Goal: Task Accomplishment & Management: Manage account settings

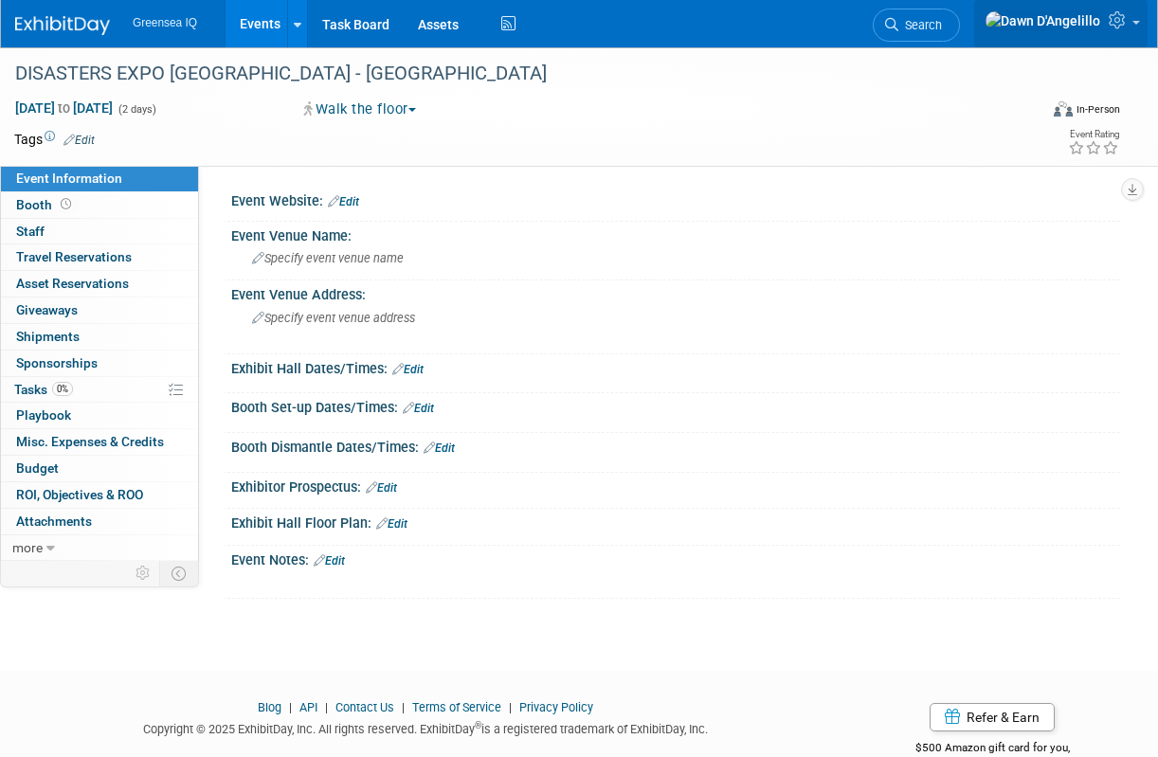
click at [1124, 22] on icon at bounding box center [1119, 19] width 22 height 17
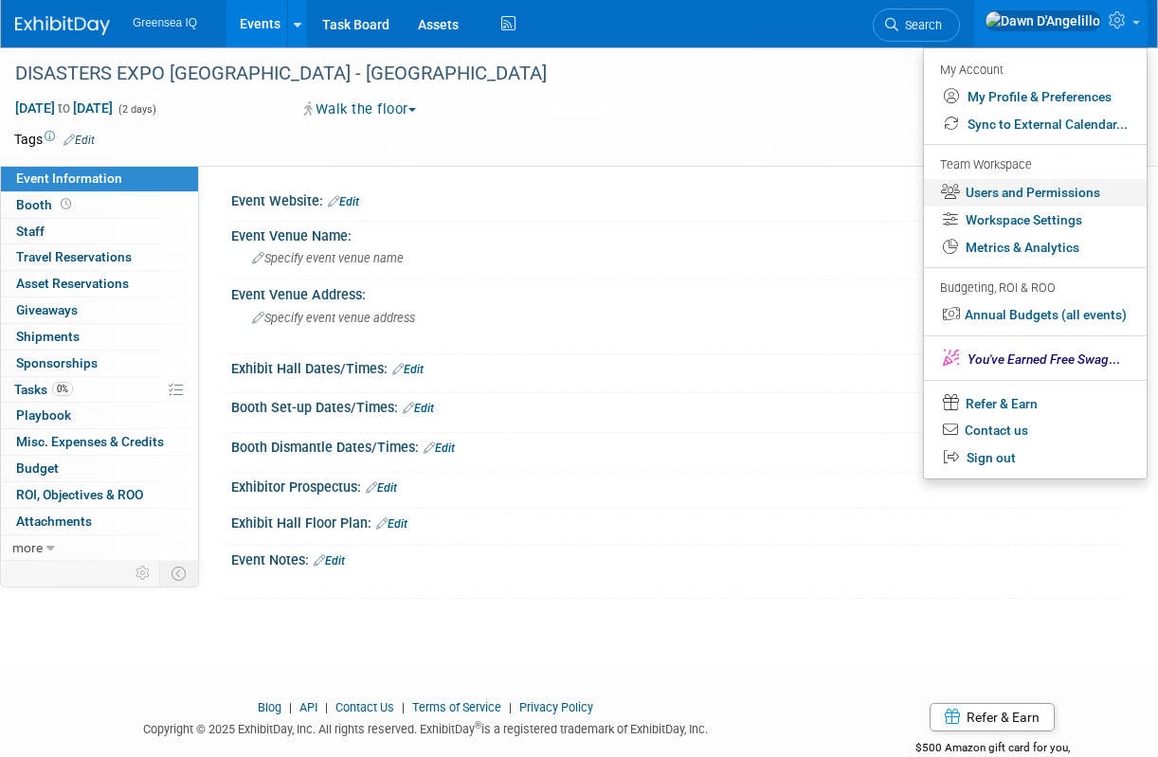
click at [1066, 197] on link "Users and Permissions" at bounding box center [1035, 192] width 223 height 27
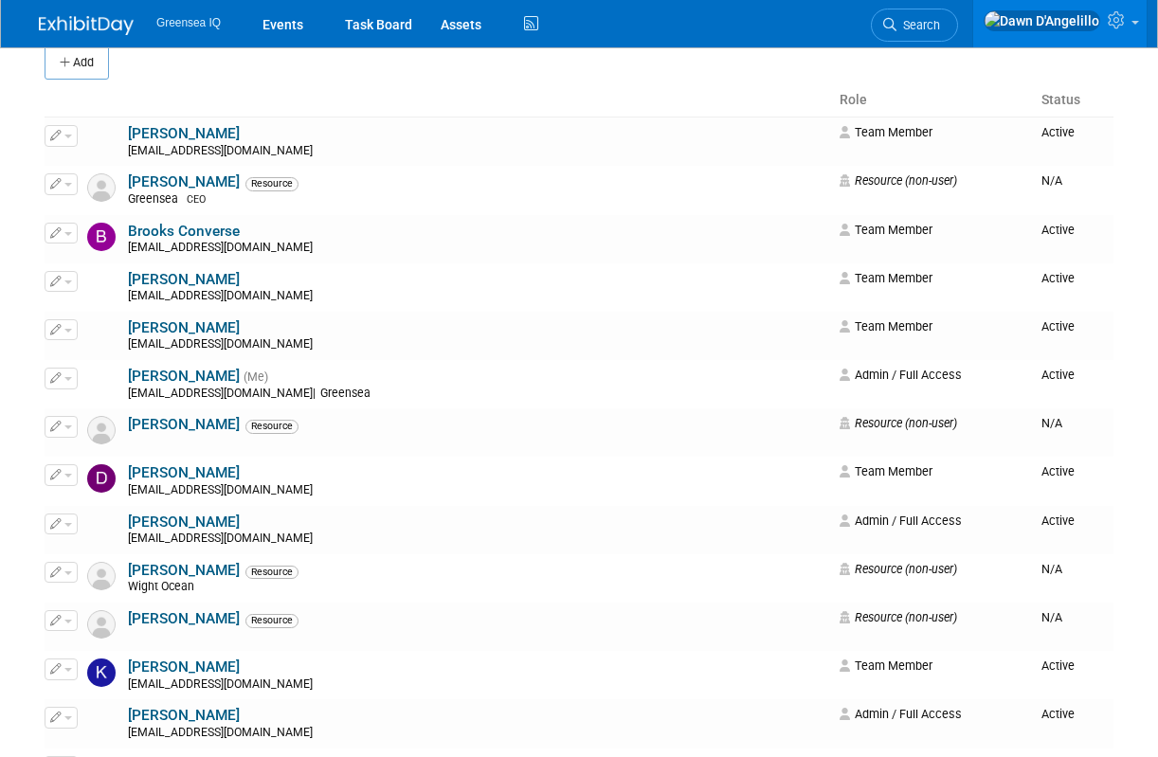
scroll to position [161, 0]
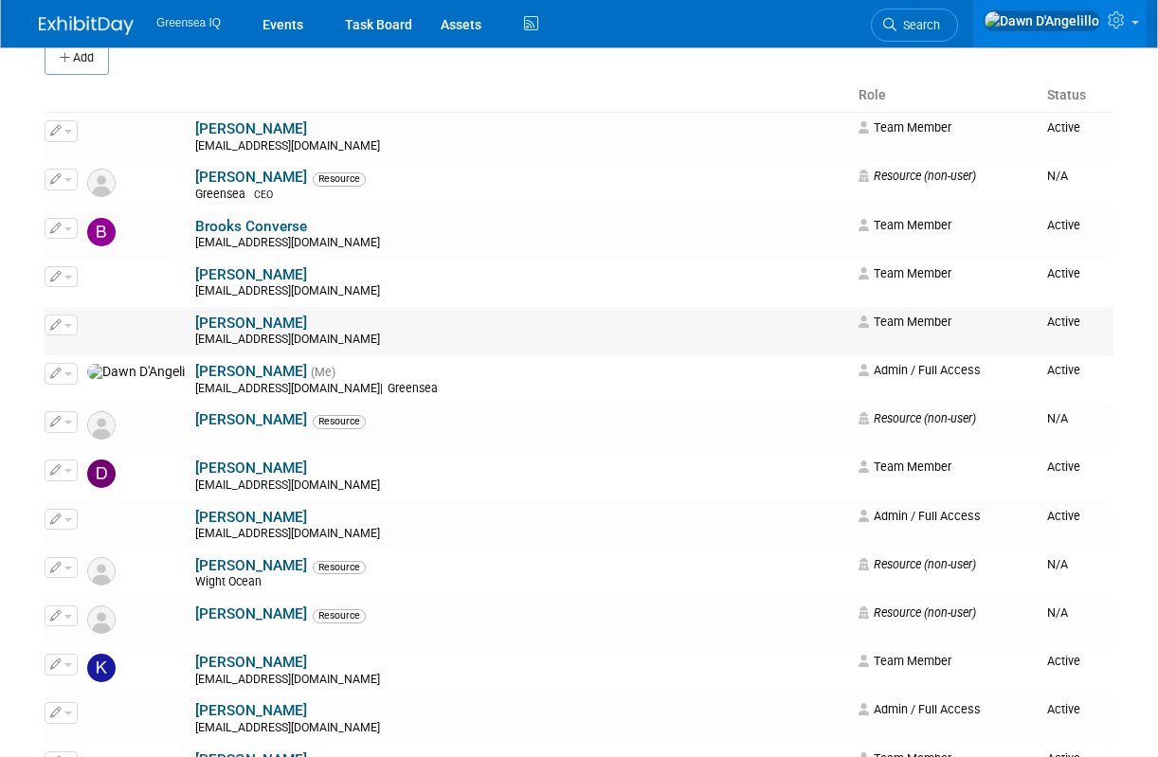
click at [67, 327] on span "button" at bounding box center [68, 326] width 8 height 4
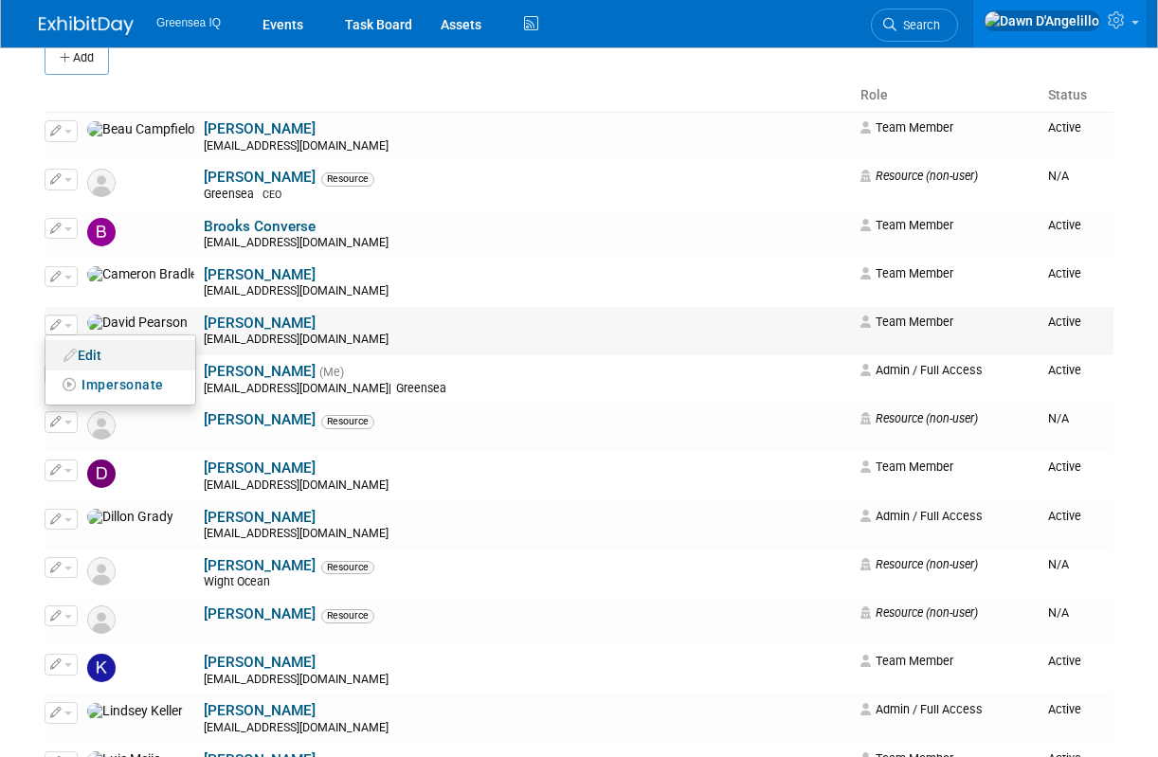
click at [85, 356] on link "Edit" at bounding box center [120, 355] width 150 height 27
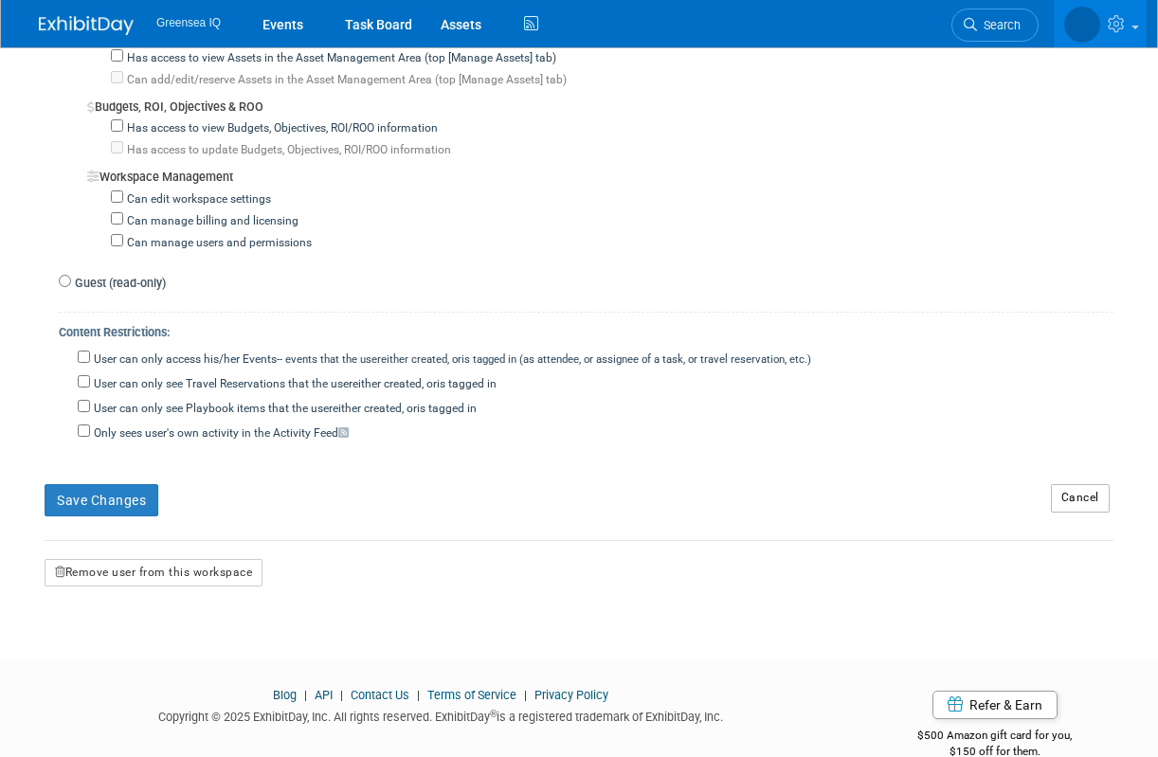
scroll to position [1625, 0]
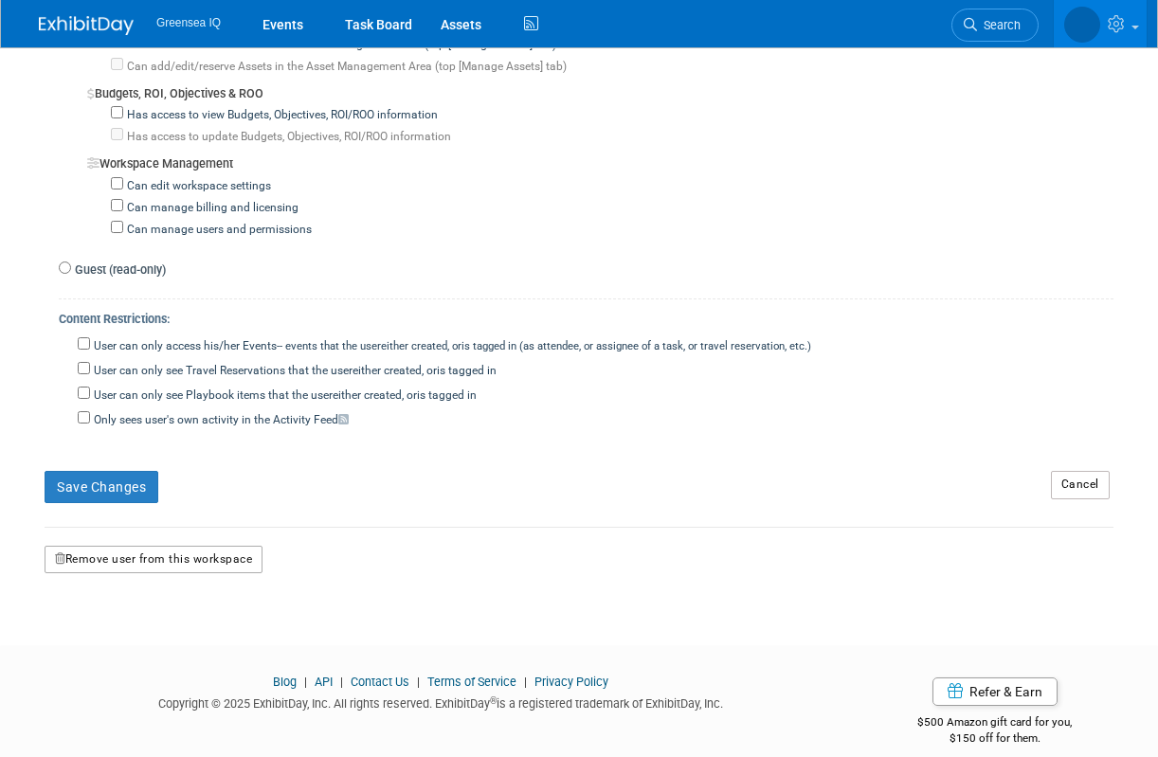
click at [204, 546] on button "Remove user from this workspace" at bounding box center [154, 560] width 218 height 28
click at [136, 607] on link "Yes" at bounding box center [133, 617] width 56 height 30
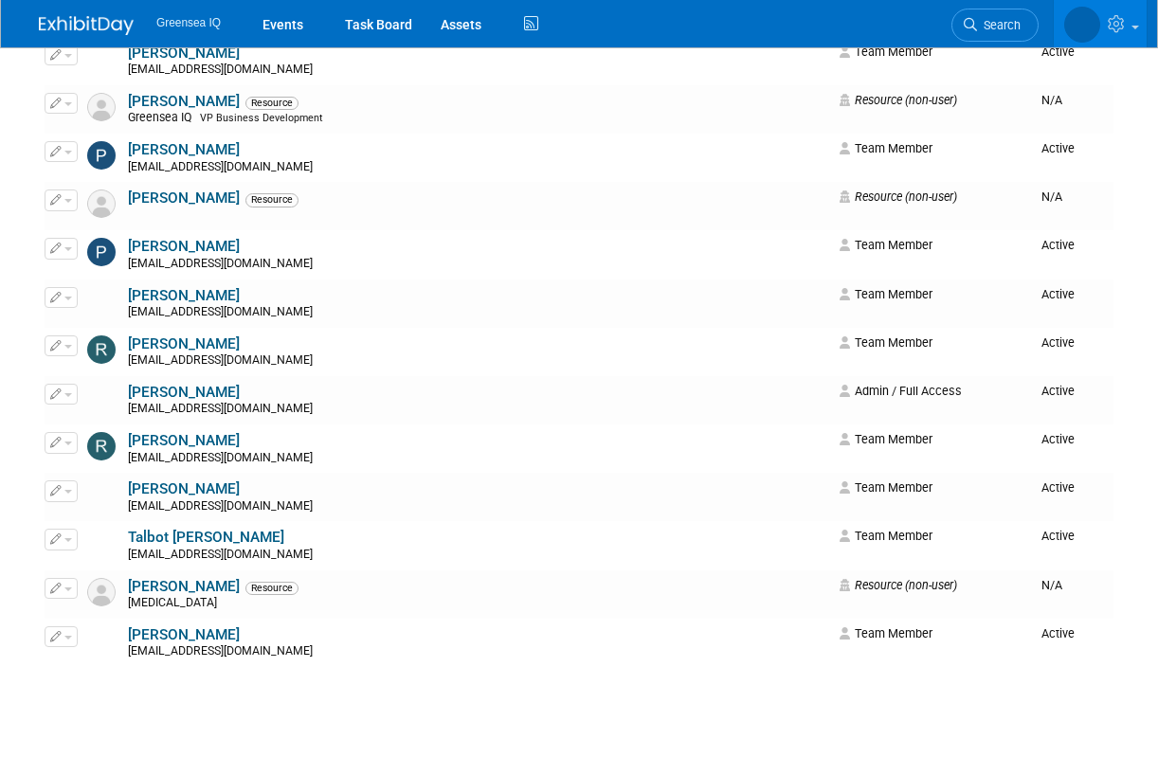
scroll to position [869, 0]
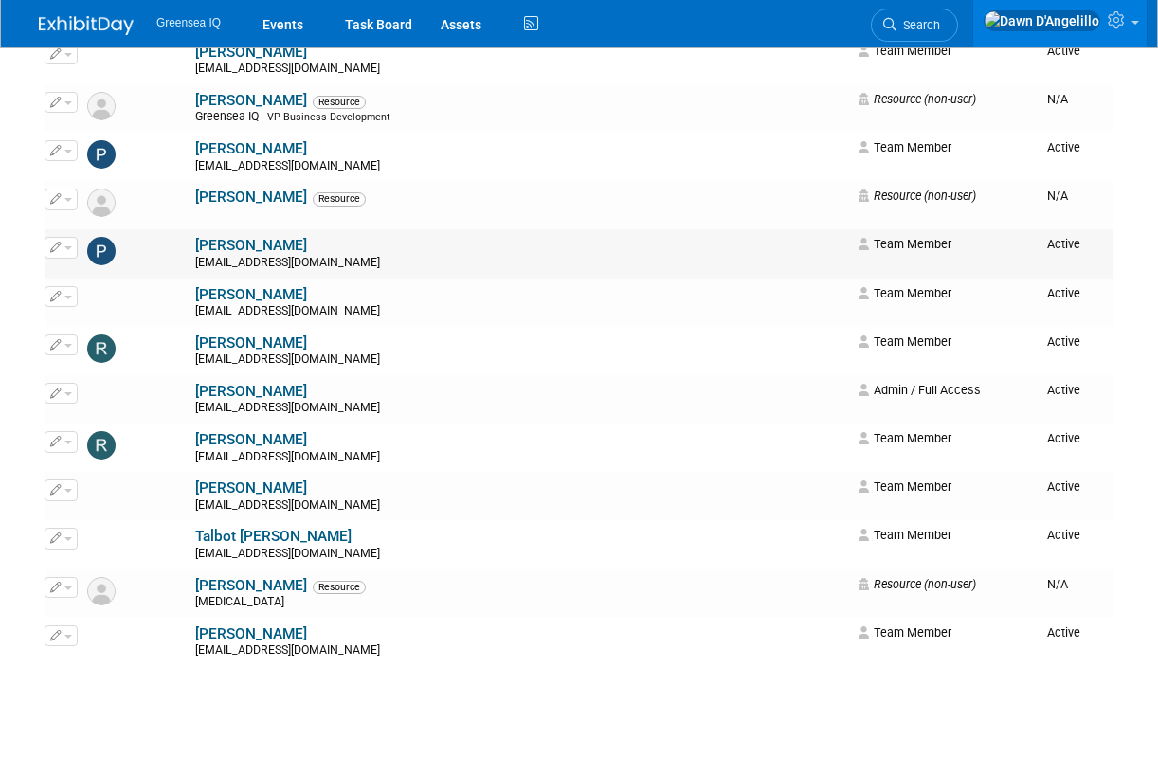
click at [65, 249] on span "button" at bounding box center [68, 248] width 8 height 4
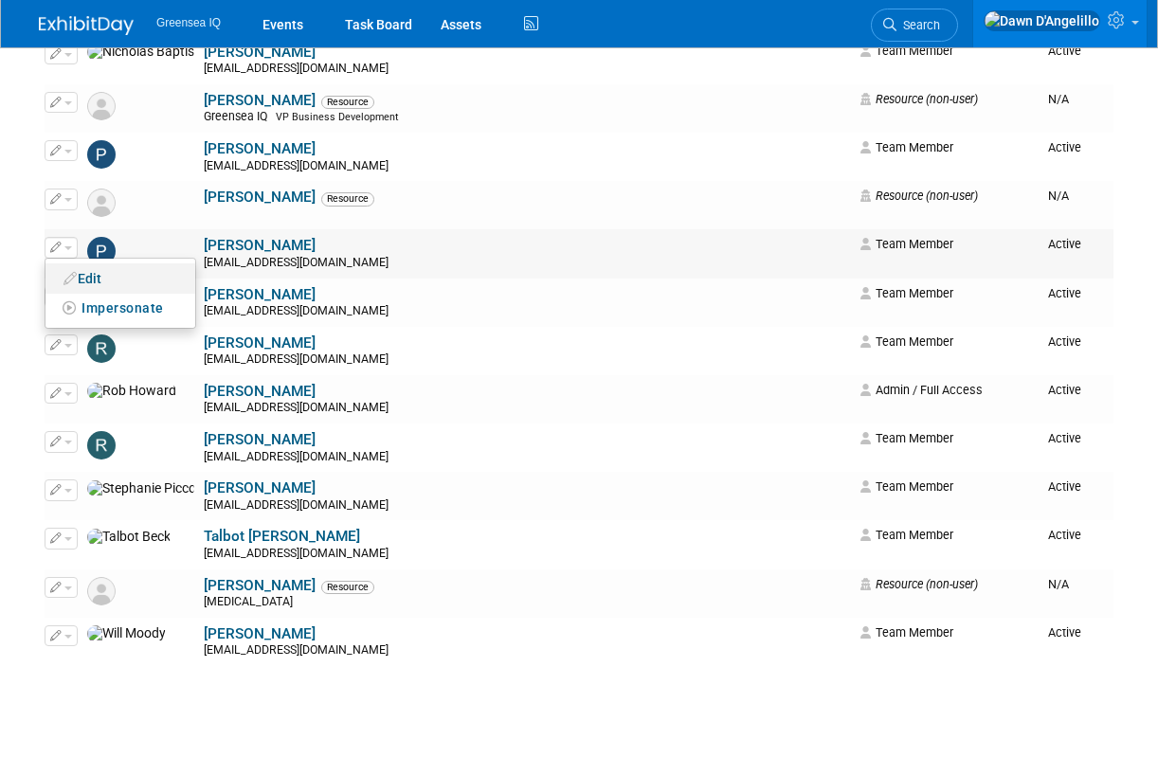
click at [101, 279] on link "Edit" at bounding box center [120, 278] width 150 height 27
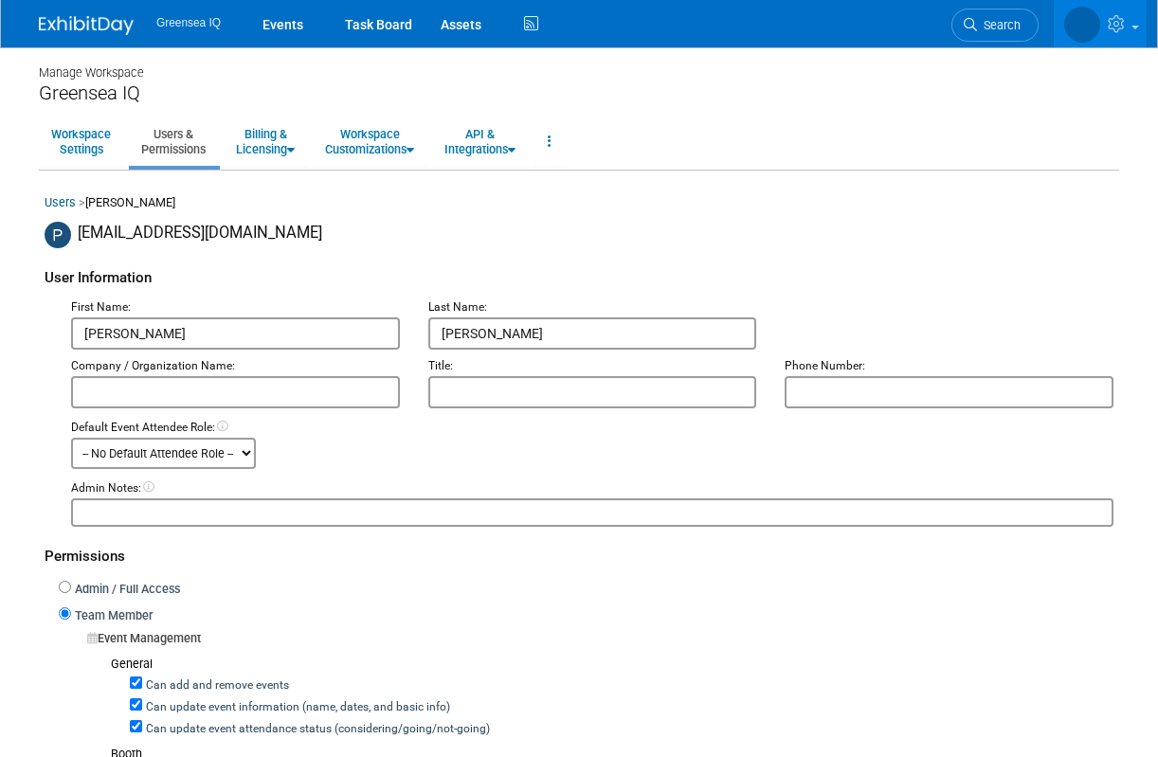
checkbox input "true"
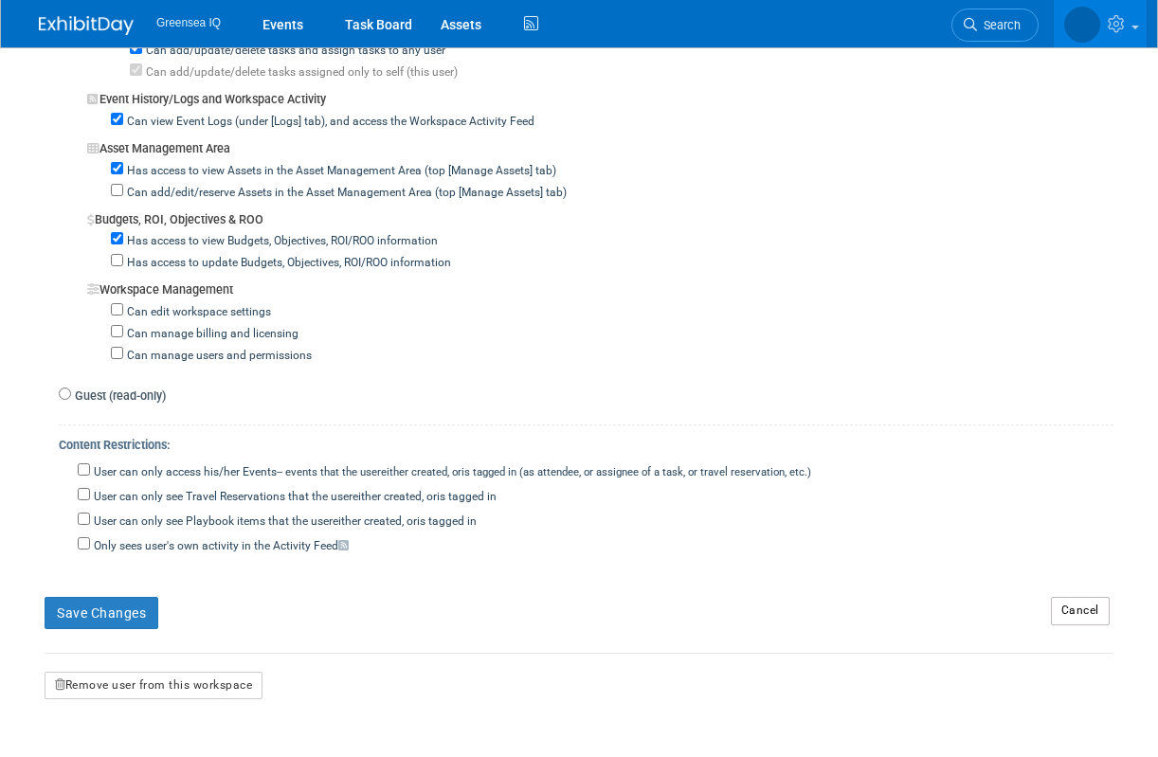
scroll to position [1625, 0]
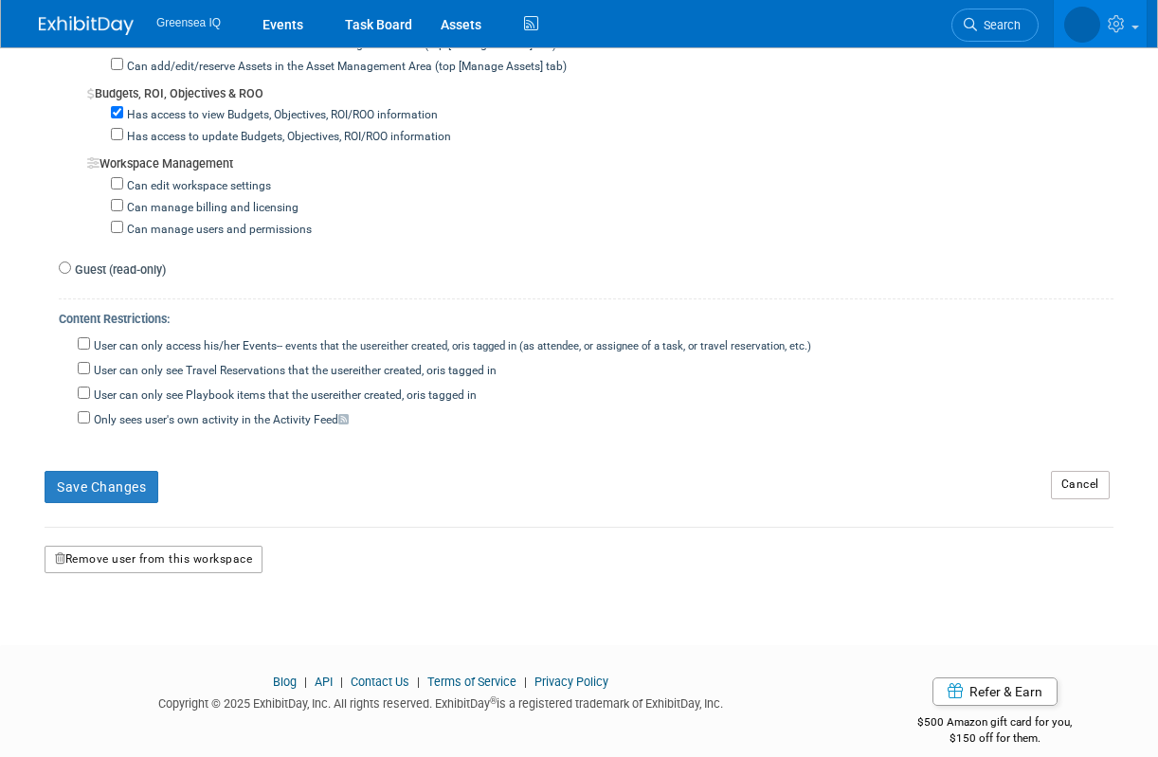
click at [193, 546] on button "Remove user from this workspace" at bounding box center [154, 560] width 218 height 28
click at [115, 619] on icon at bounding box center [117, 616] width 13 height 12
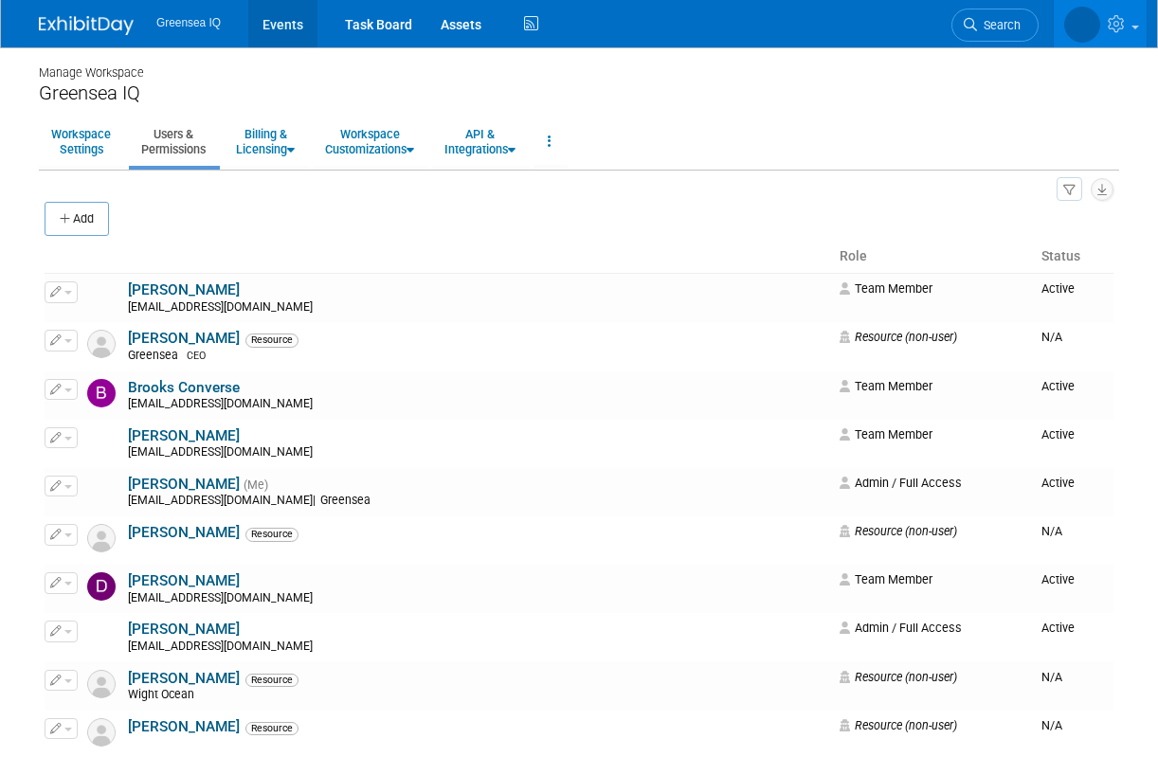
click at [284, 26] on link "Events" at bounding box center [282, 23] width 69 height 47
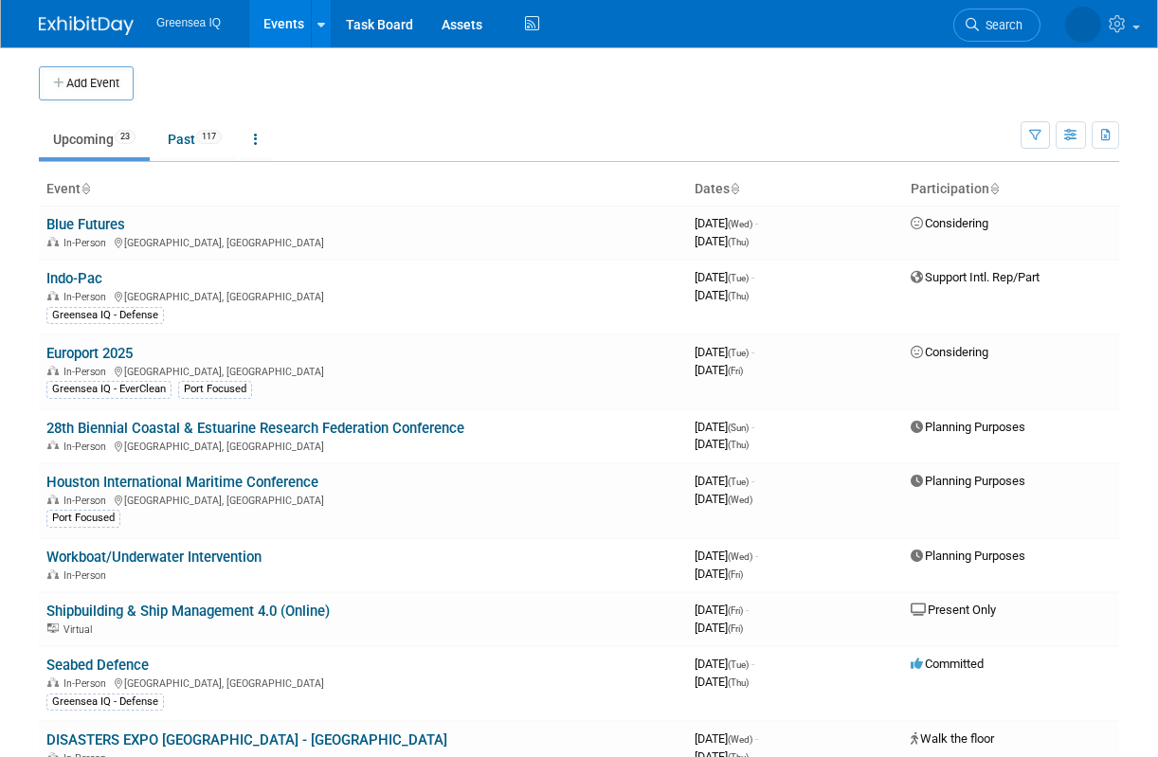
click at [104, 22] on img at bounding box center [86, 25] width 95 height 19
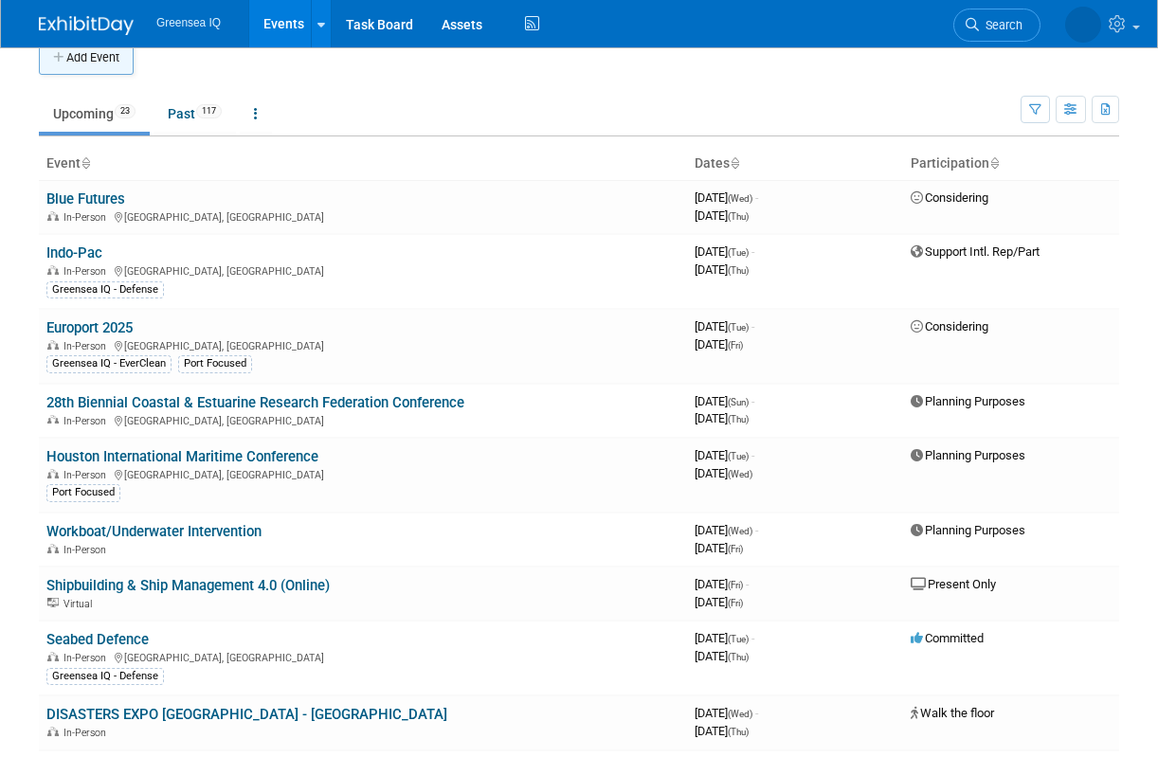
click at [87, 58] on button "Add Event" at bounding box center [86, 58] width 95 height 34
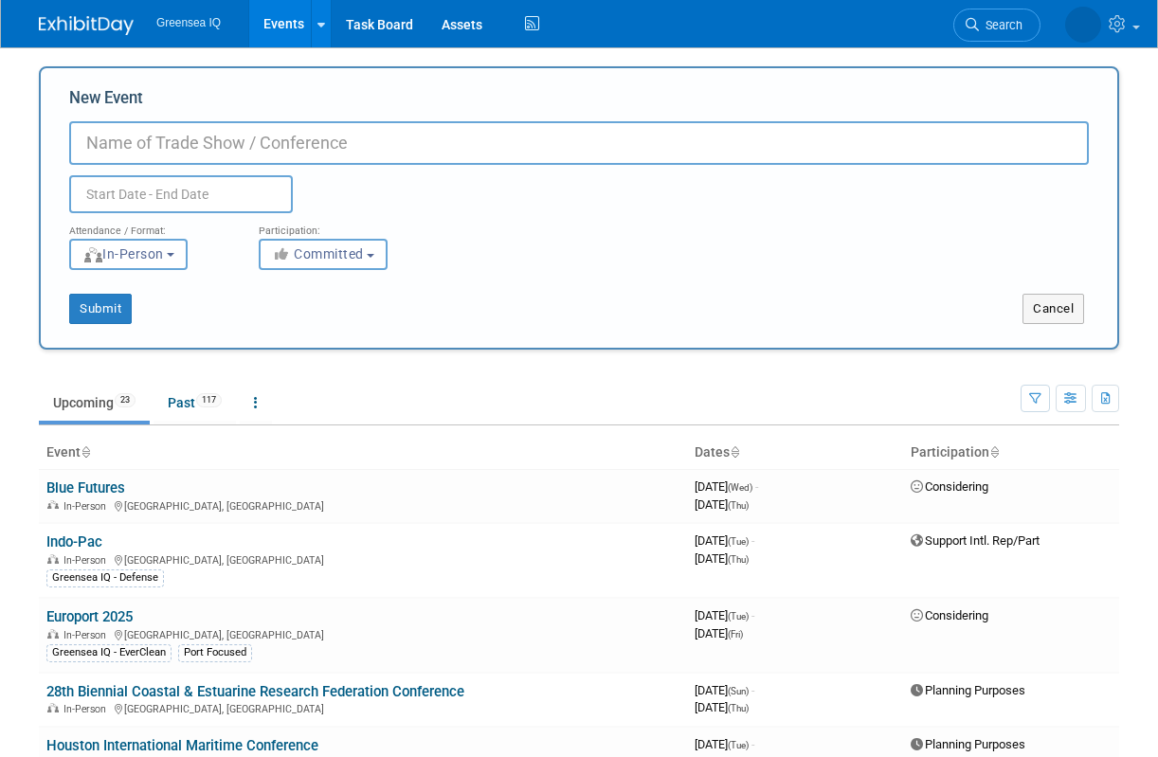
paste input "MARITrends"
type input "MARITrends"
type input "IDEX"
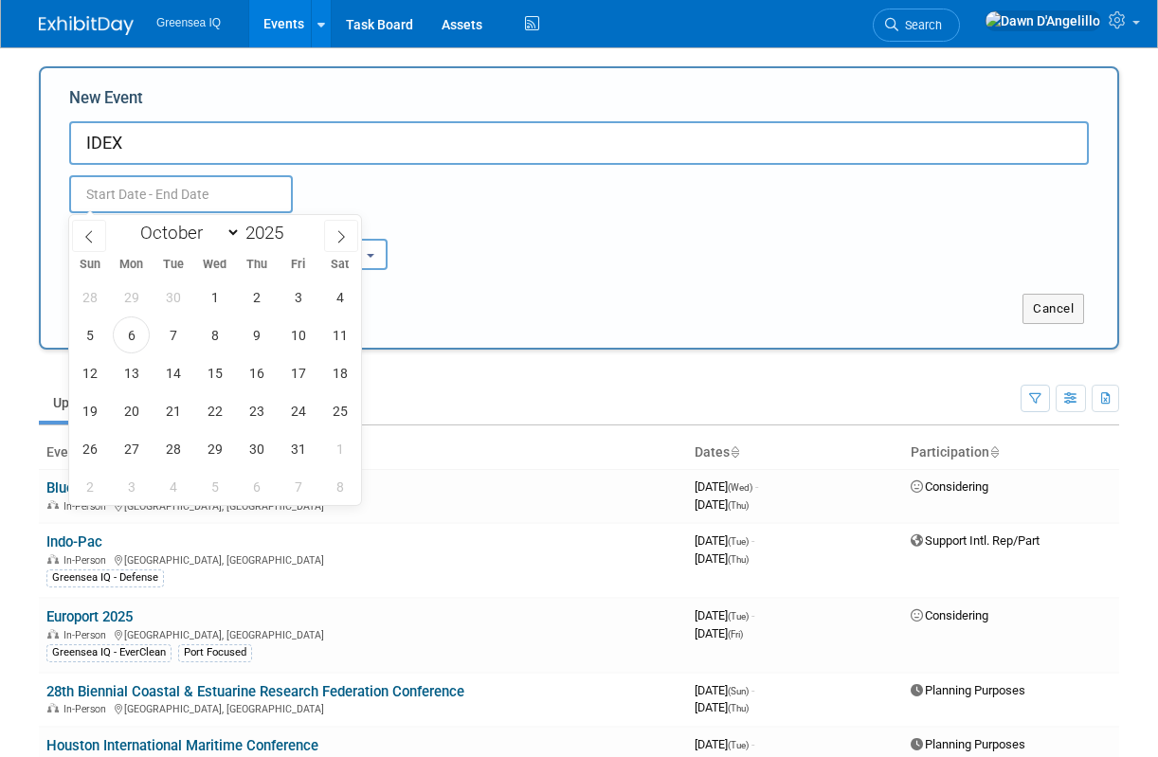
click at [197, 196] on input "text" at bounding box center [181, 194] width 224 height 38
click at [293, 227] on span at bounding box center [290, 227] width 13 height 11
type input "2027"
click at [182, 237] on select "January February March April May June July August September October November De…" at bounding box center [186, 233] width 109 height 24
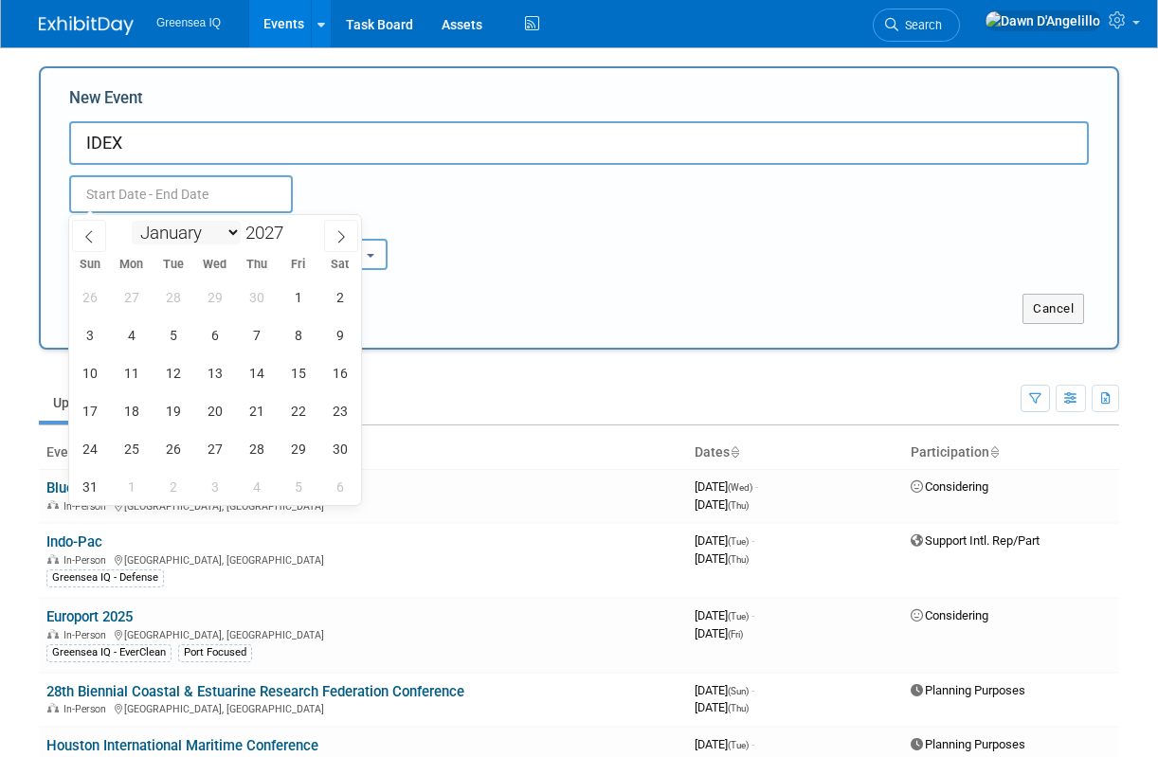
select select "0"
click at [132, 221] on select "January February March April May June July August September October November De…" at bounding box center [186, 233] width 109 height 24
click at [128, 446] on span "25" at bounding box center [131, 448] width 37 height 37
click at [295, 450] on span "29" at bounding box center [297, 448] width 37 height 37
type input "Jan 25, 2027 to Jan 29, 2027"
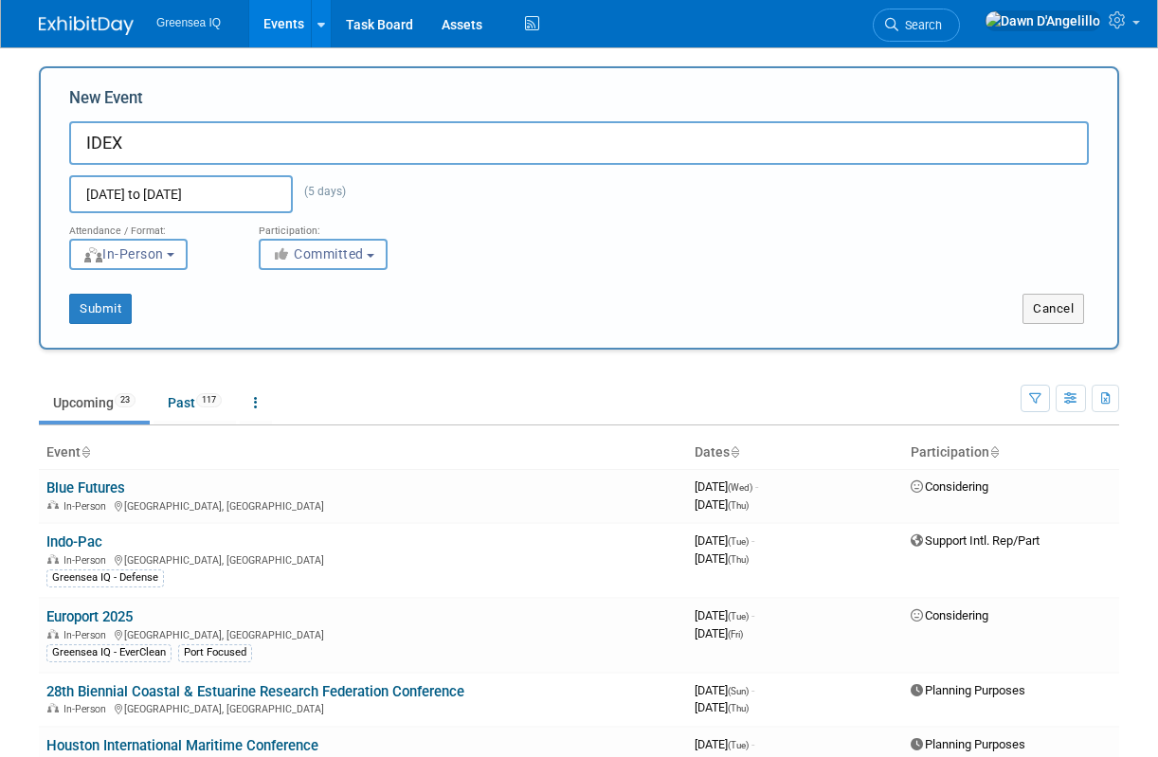
click at [315, 258] on span "Committed" at bounding box center [318, 253] width 92 height 15
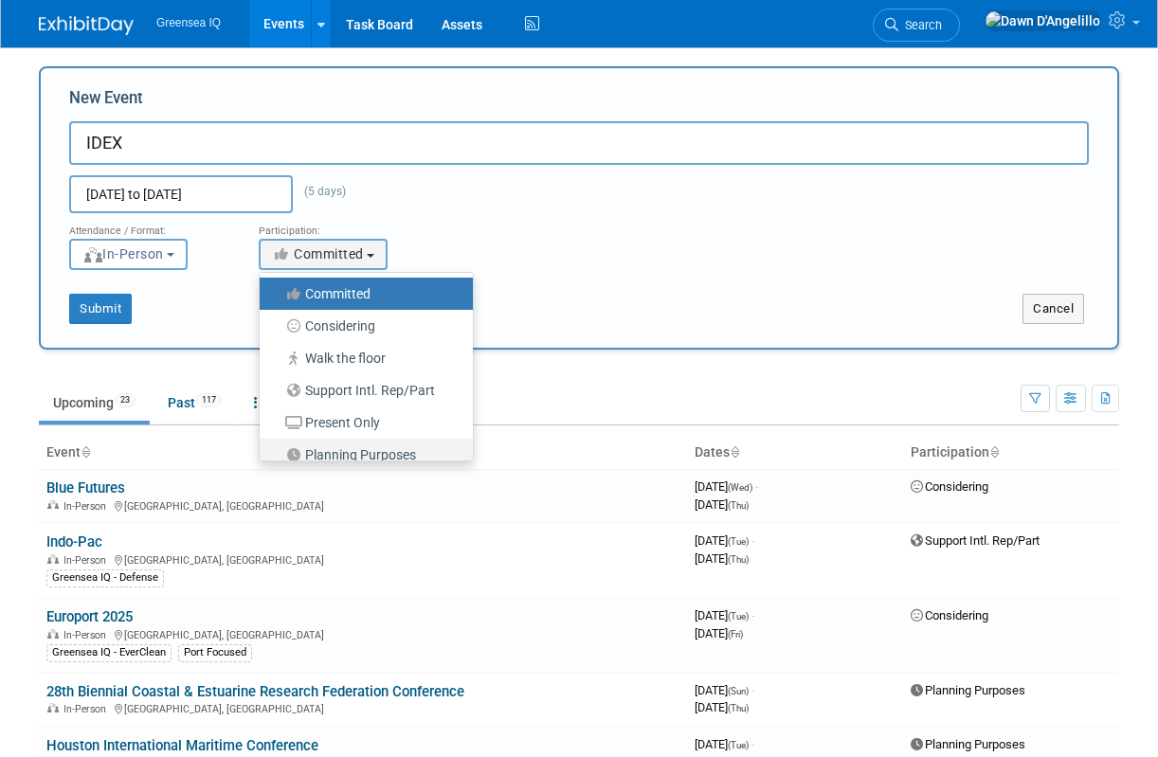
click at [338, 453] on label "Planning Purposes" at bounding box center [361, 454] width 185 height 25
click at [277, 453] on input "Planning Purposes" at bounding box center [270, 455] width 12 height 12
select select "104"
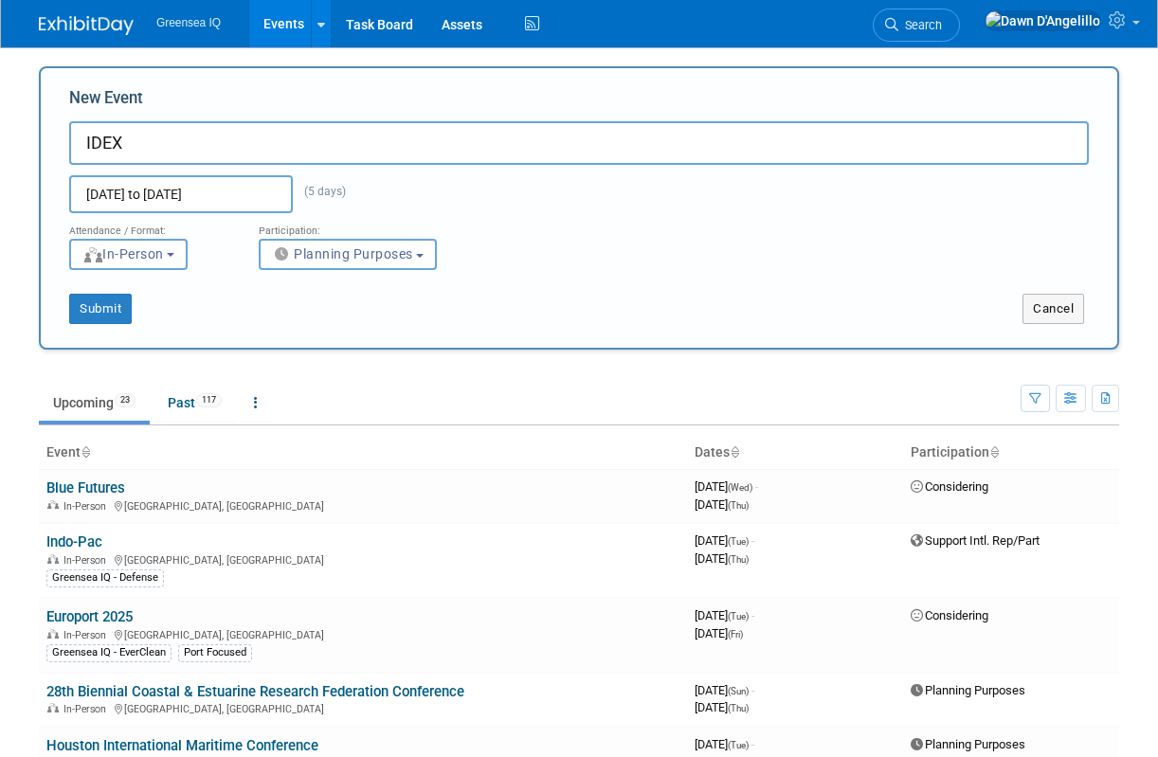
click at [192, 141] on input "IDEX" at bounding box center [578, 143] width 1019 height 44
type input "IDEX - International Defense Exhibition & Conference"
click at [99, 305] on button "Submit" at bounding box center [100, 309] width 63 height 30
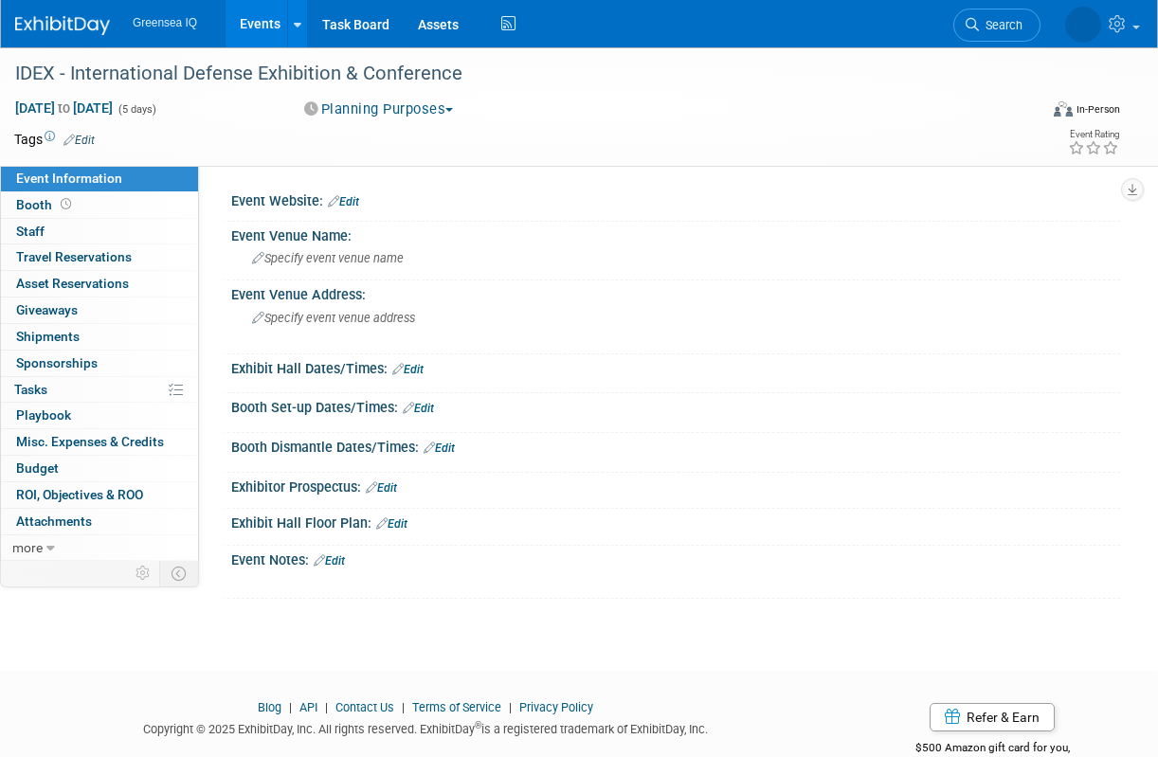
click at [353, 200] on link "Edit" at bounding box center [343, 201] width 31 height 13
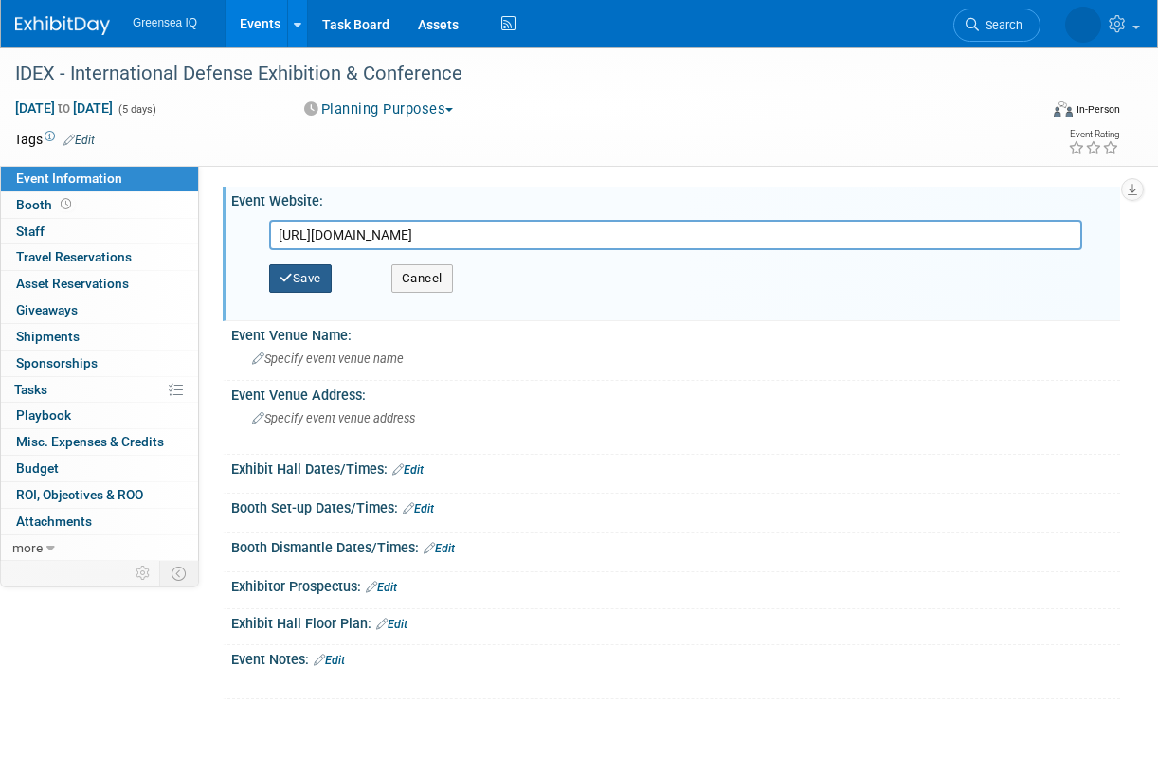
type input "[URL][DOMAIN_NAME]"
click at [310, 284] on button "Save" at bounding box center [300, 278] width 63 height 28
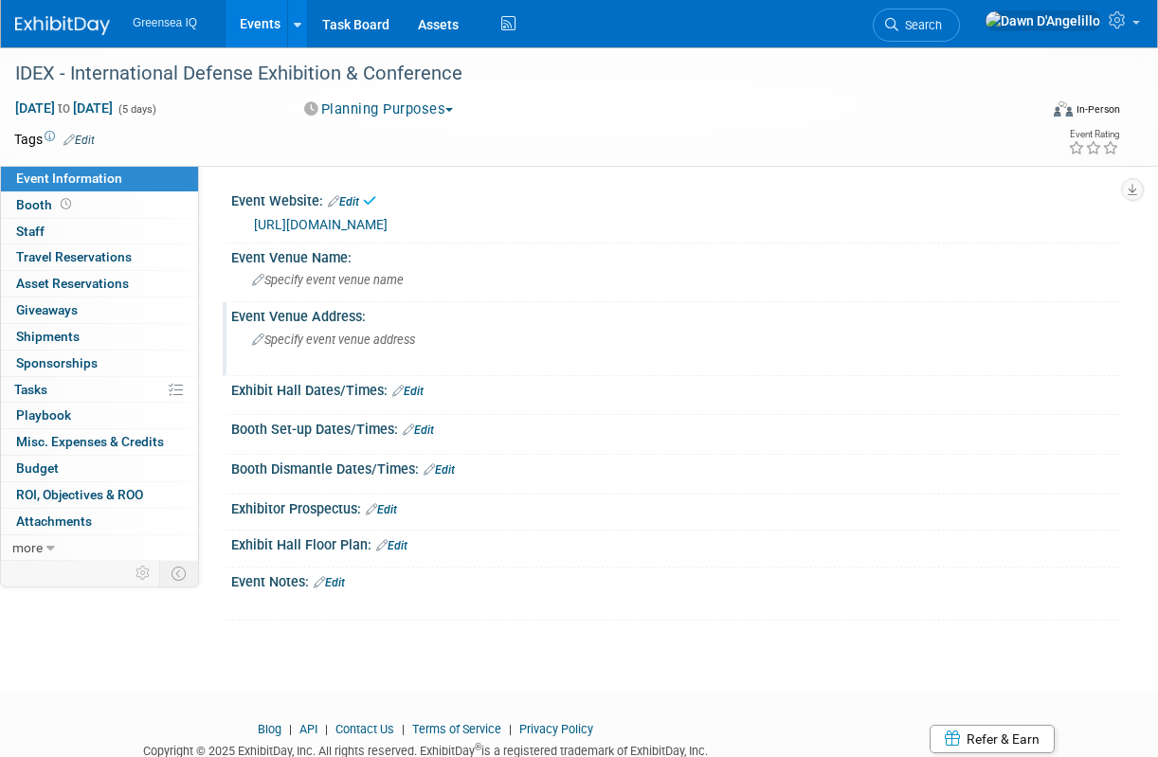
click at [327, 339] on span "Specify event venue address" at bounding box center [333, 340] width 163 height 14
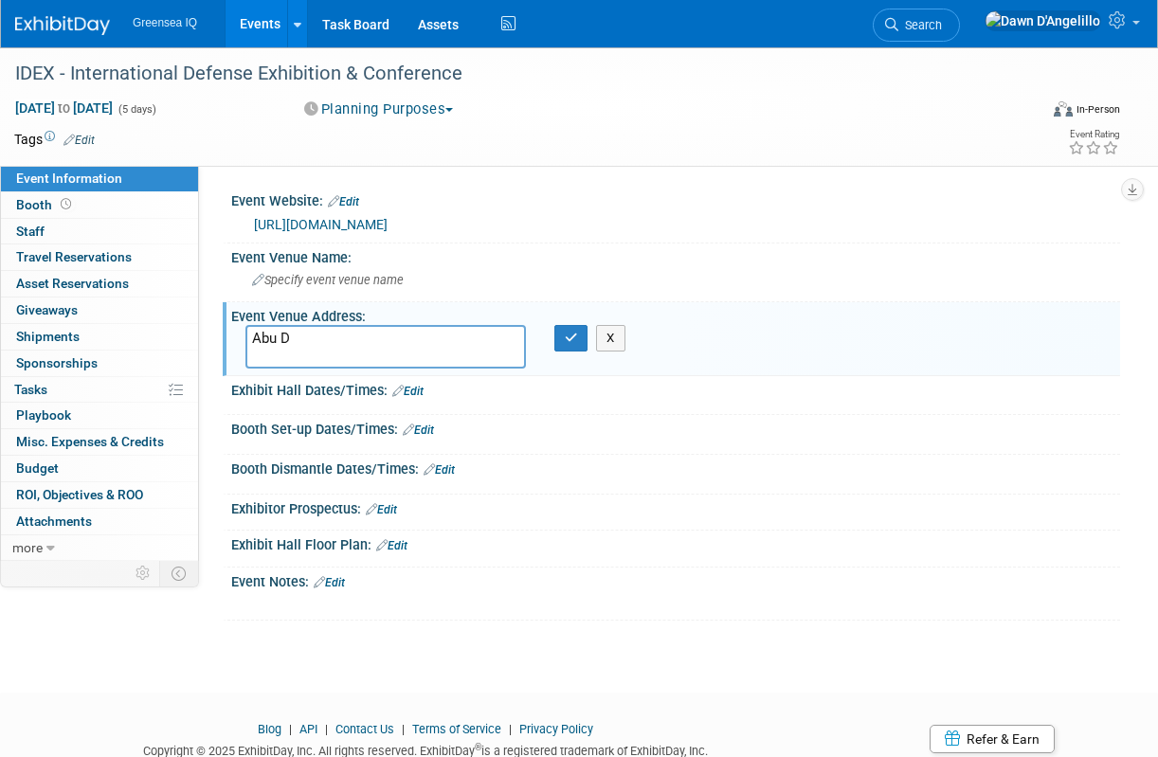
drag, startPoint x: 305, startPoint y: 338, endPoint x: 205, endPoint y: 335, distance: 100.5
click at [205, 335] on div "Event Website: Edit https://www.idexuae.ae/ https://www.idexuae.ae/ Save Cancel…" at bounding box center [659, 363] width 921 height 395
paste textarea "habi National Exhibition Centre (ADNEC) in the United Arab Emirates."
drag, startPoint x: 312, startPoint y: 354, endPoint x: 352, endPoint y: 357, distance: 40.8
click at [352, 357] on textarea "Abu Dhabi National Exhibition Centre (ADNEC) in the United Arab Emirates." at bounding box center [385, 347] width 280 height 44
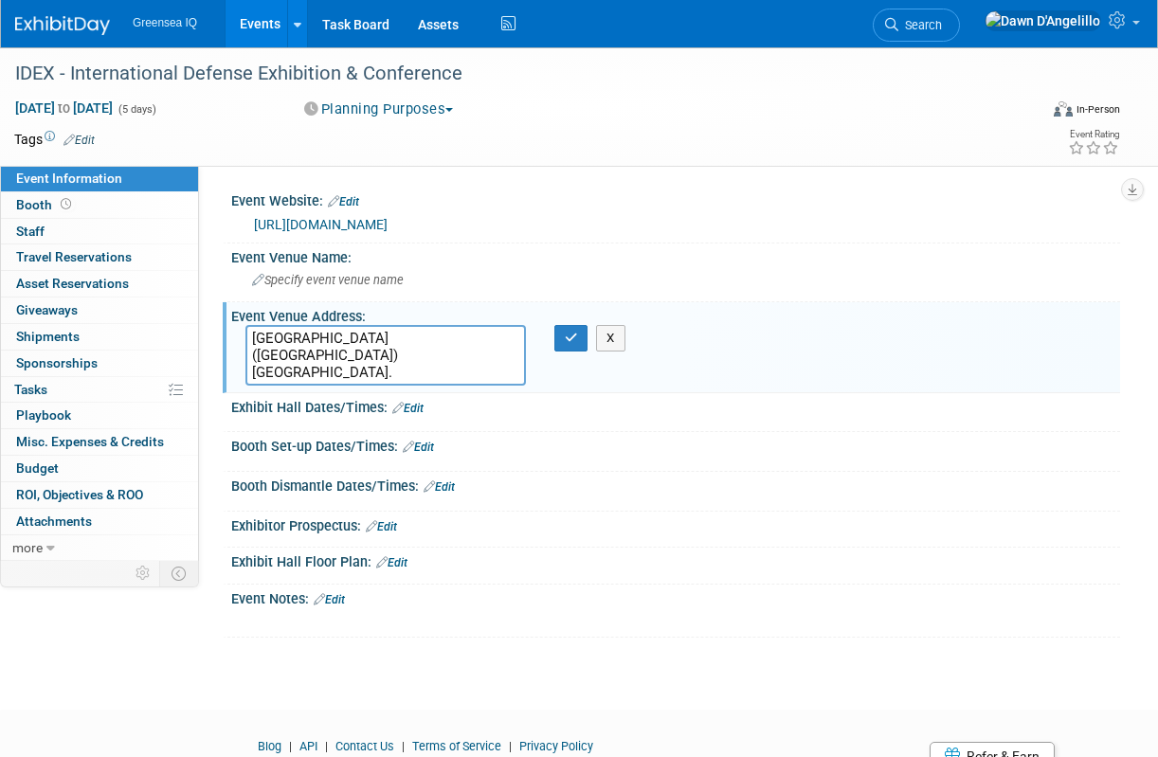
click at [402, 374] on textarea "Abu Dhabi National Exhibition Centre (ADNEC) United Arab Emirates." at bounding box center [385, 355] width 280 height 61
drag, startPoint x: 327, startPoint y: 352, endPoint x: 217, endPoint y: 333, distance: 111.7
click at [217, 333] on div "Event Website: Edit https://www.idexuae.ae/ https://www.idexuae.ae/ Save Cancel…" at bounding box center [659, 363] width 921 height 395
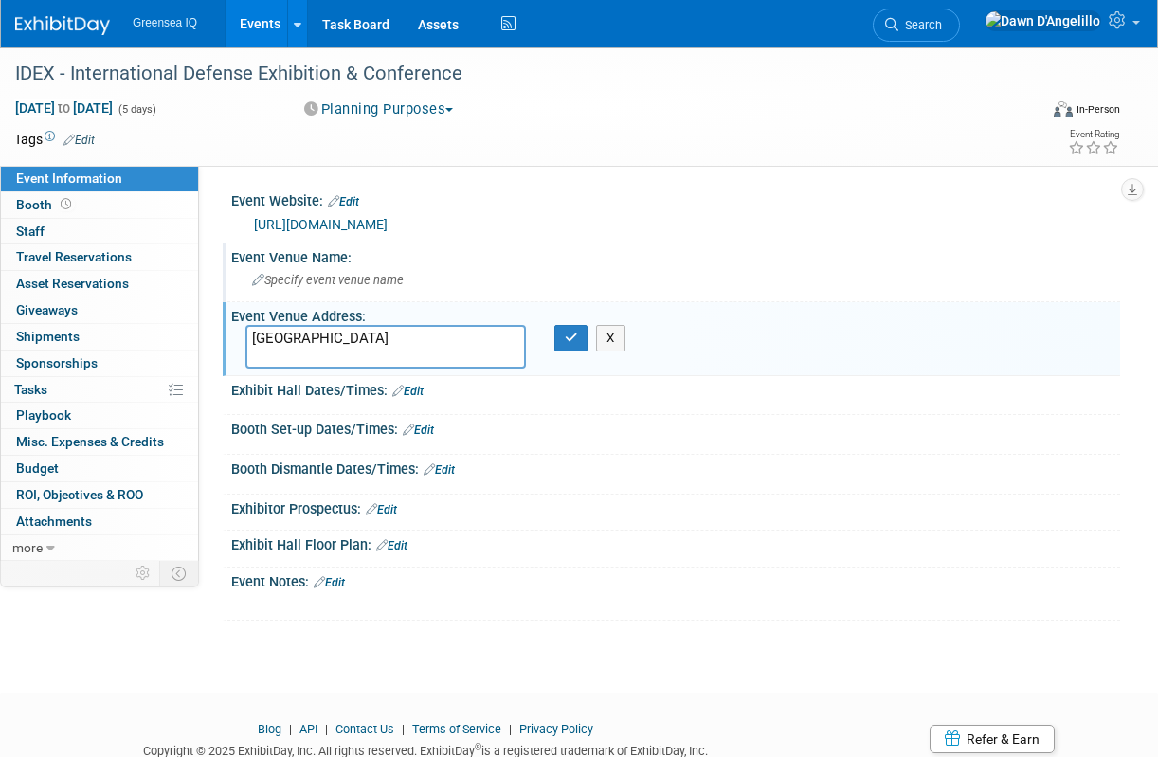
type textarea "United Arab Emirates"
click at [279, 281] on span "Specify event venue name" at bounding box center [328, 280] width 152 height 14
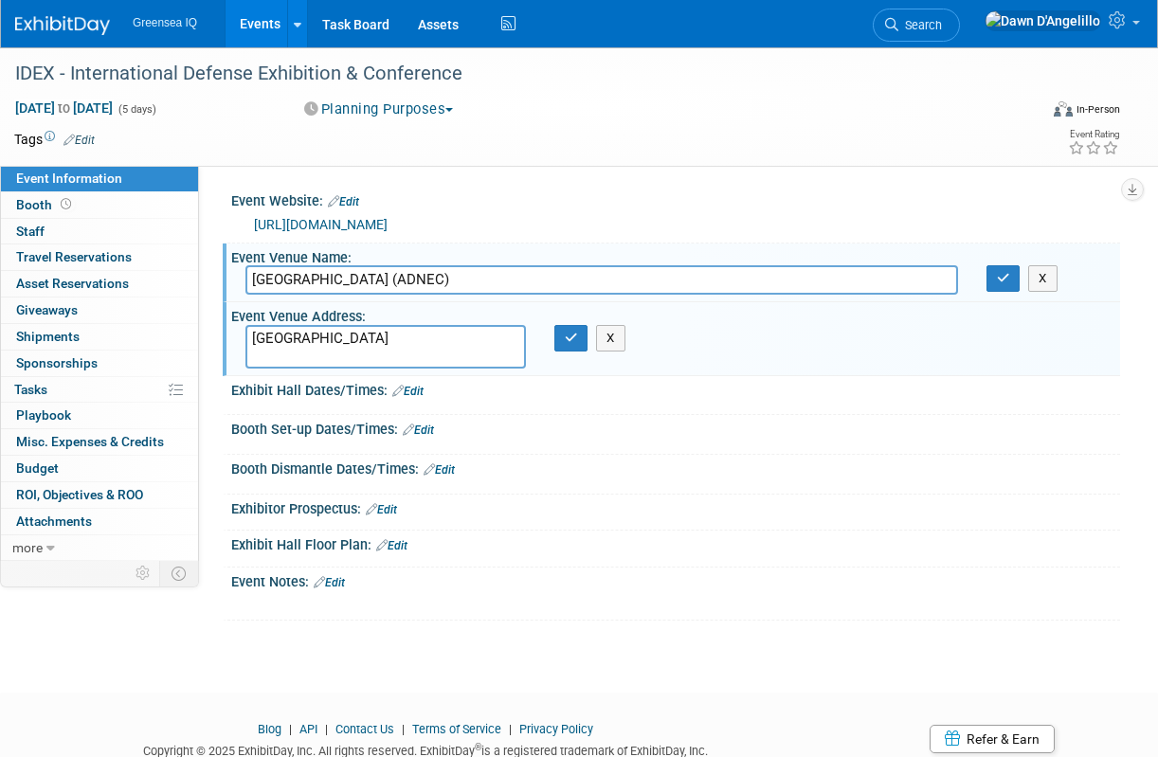
type input "Abu Dhabi National Exhibition Centre (ADNEC)"
click at [275, 337] on textarea "United Arab Emirates" at bounding box center [385, 347] width 280 height 44
click at [254, 357] on textarea "Abu Dhabi United Arab Emirates" at bounding box center [385, 347] width 280 height 44
drag, startPoint x: 333, startPoint y: 337, endPoint x: 475, endPoint y: 340, distance: 141.2
click at [475, 340] on textarea "[GEOGRAPHIC_DATA], [GEOGRAPHIC_DATA]" at bounding box center [385, 347] width 280 height 44
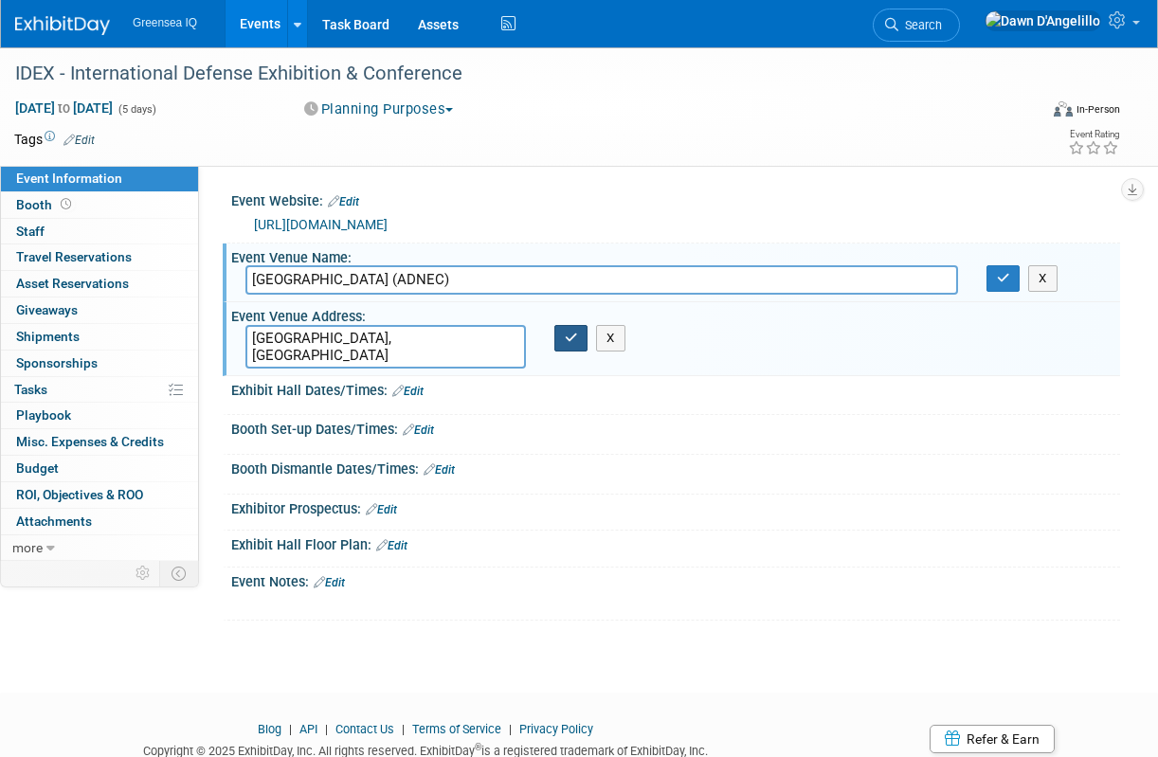
type textarea "Abu Dhabi, UAE"
click at [570, 337] on icon "button" at bounding box center [571, 338] width 13 height 12
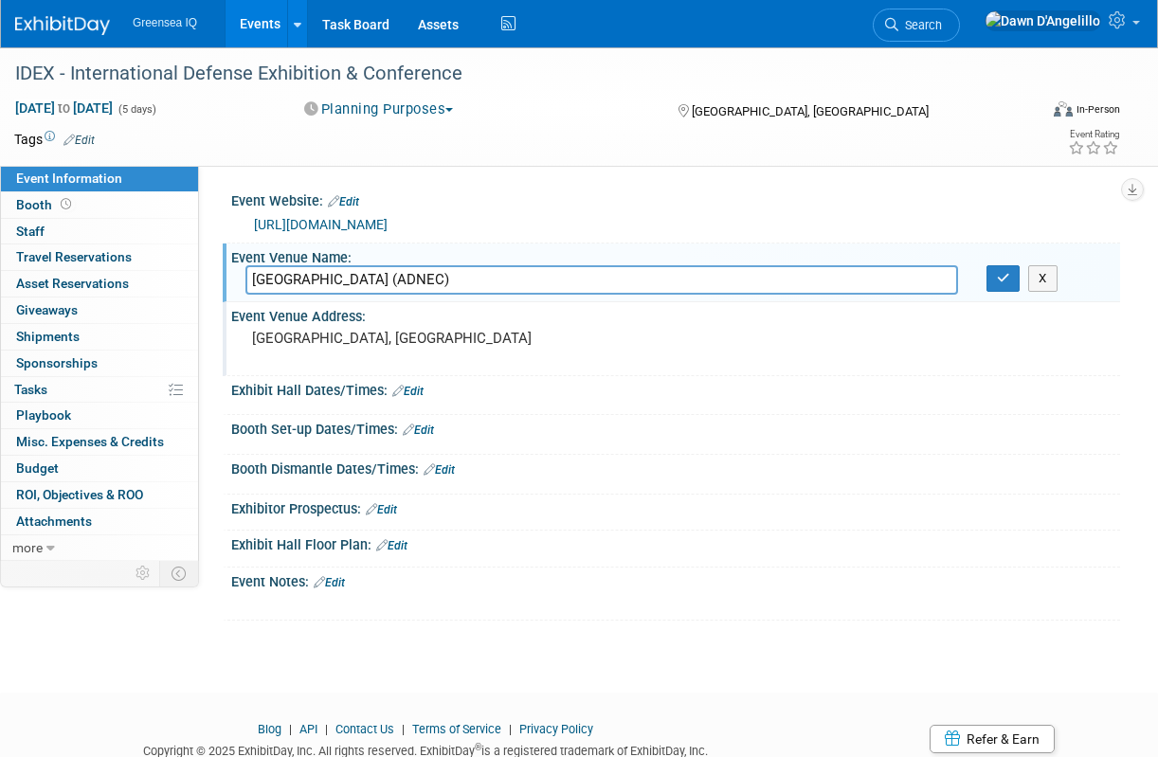
click at [257, 21] on link "Events" at bounding box center [259, 23] width 69 height 47
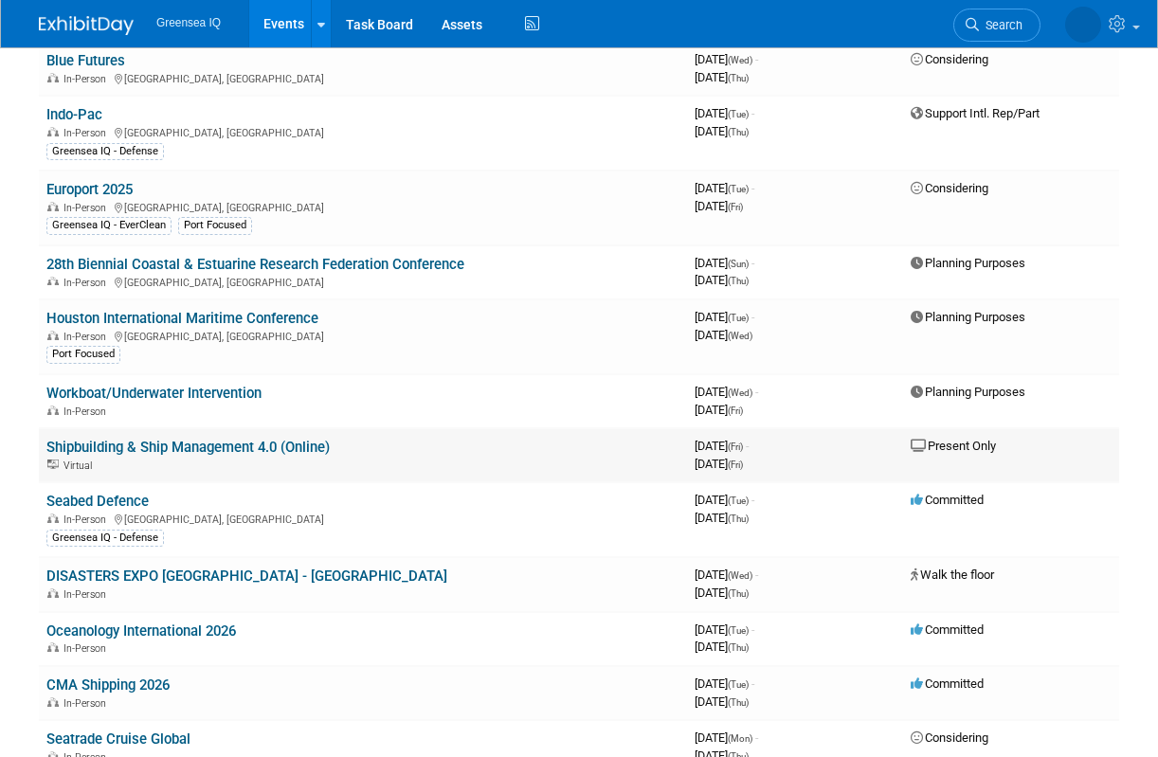
scroll to position [170, 0]
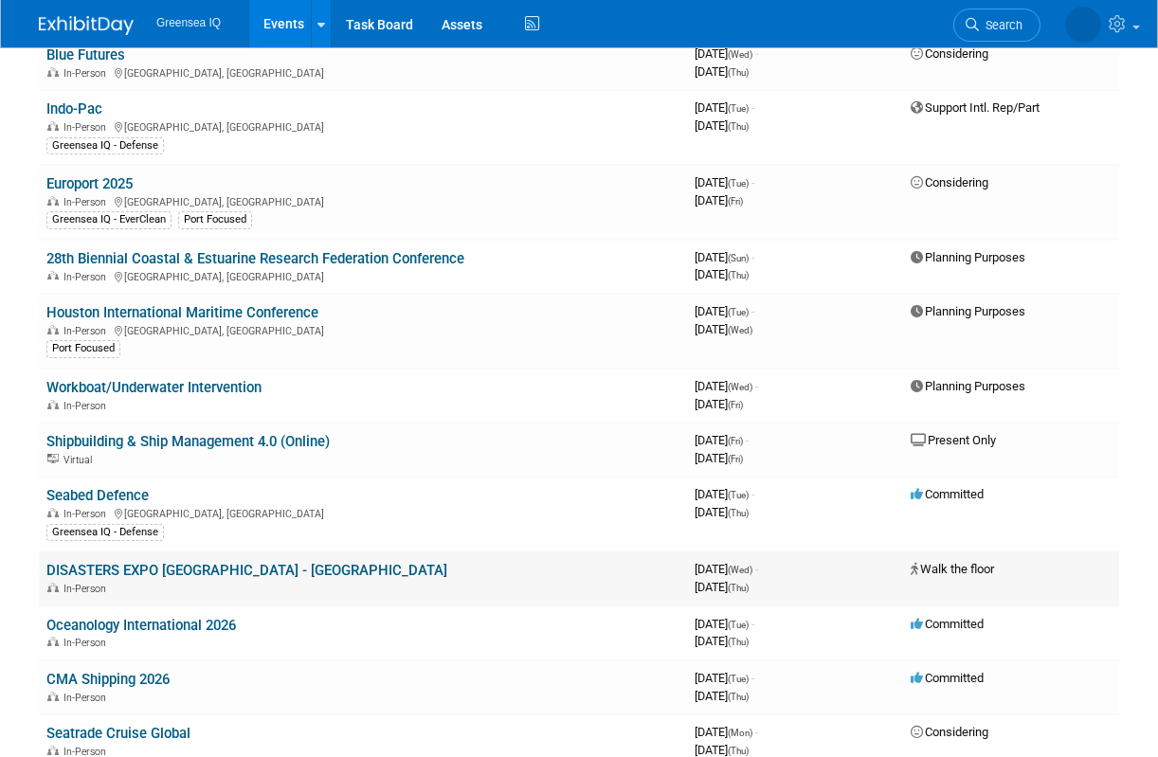
click at [116, 573] on link "DISASTERS EXPO [GEOGRAPHIC_DATA] - [GEOGRAPHIC_DATA]" at bounding box center [246, 570] width 401 height 17
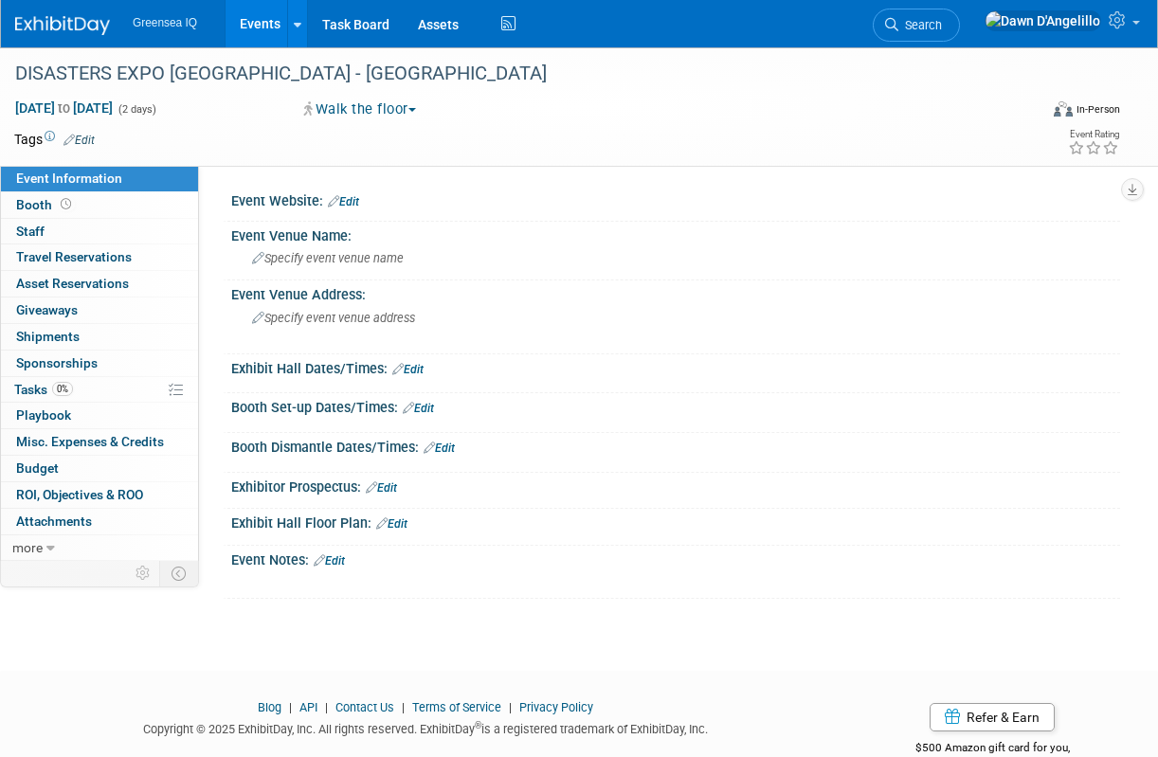
click at [411, 109] on button "Walk the floor" at bounding box center [360, 109] width 126 height 20
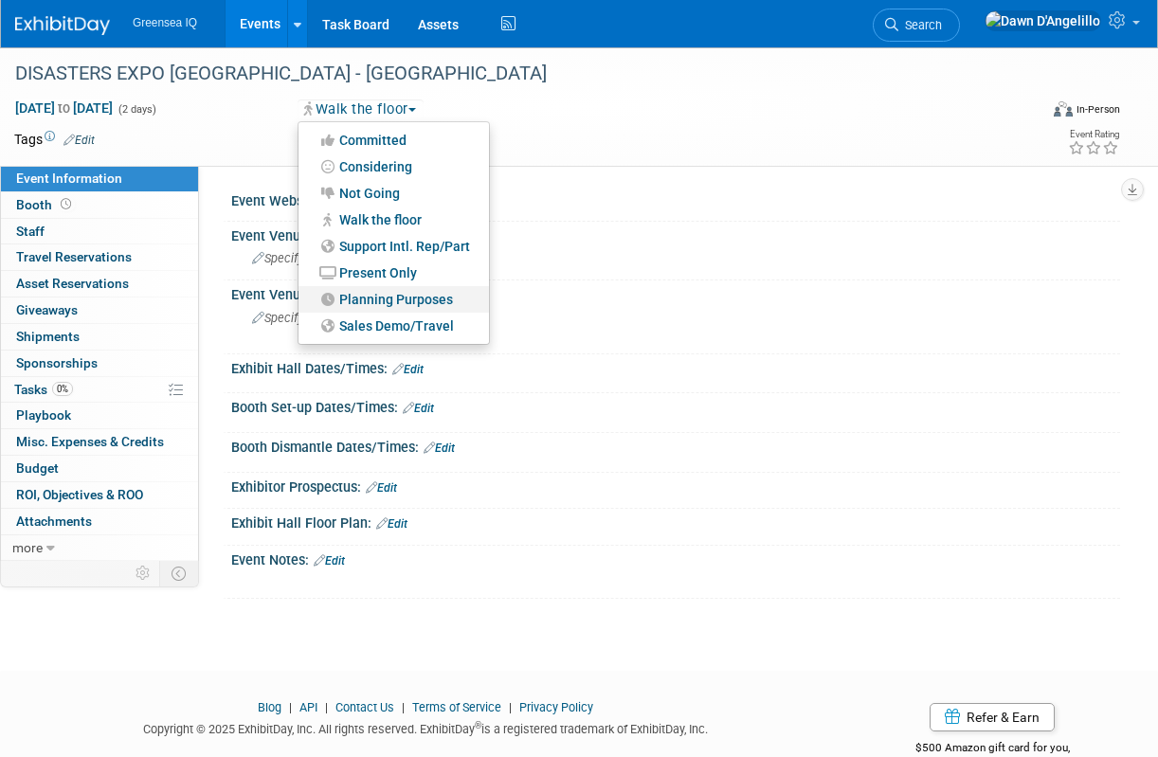
click at [395, 300] on link "Planning Purposes" at bounding box center [393, 299] width 190 height 27
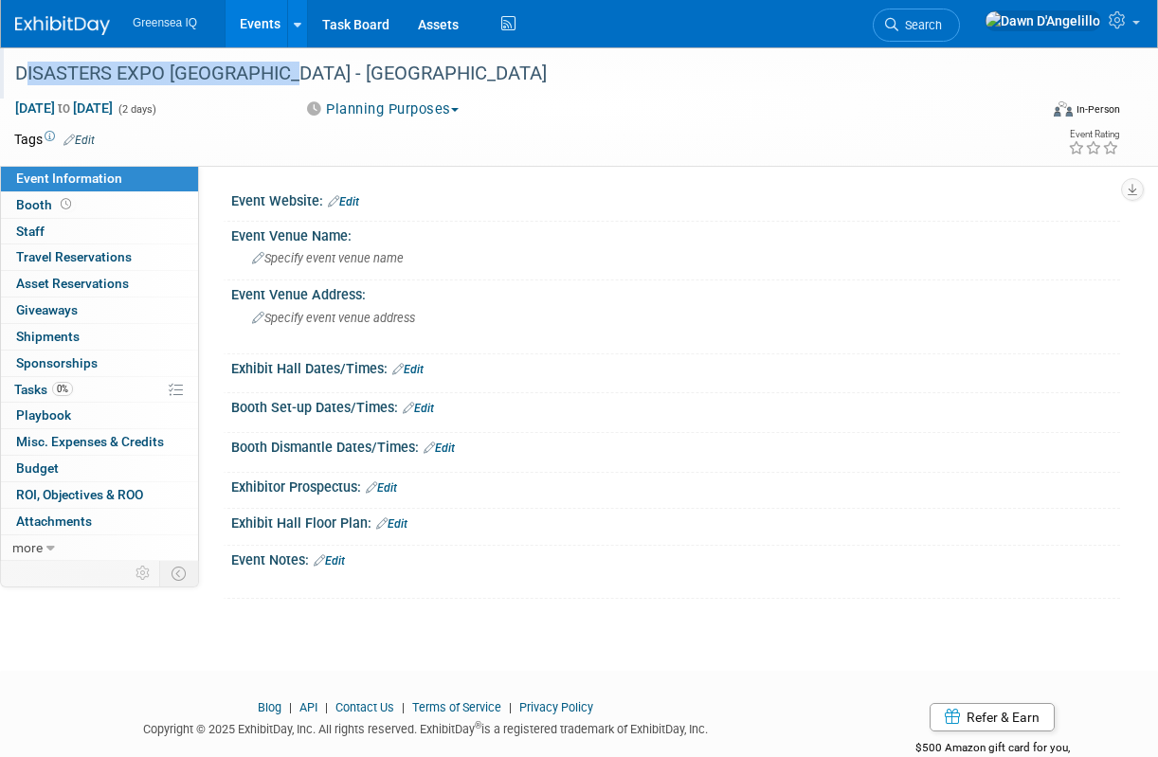
drag, startPoint x: 17, startPoint y: 70, endPoint x: 290, endPoint y: 70, distance: 272.8
click at [290, 70] on div "DISASTERS EXPO [GEOGRAPHIC_DATA] - [GEOGRAPHIC_DATA]" at bounding box center [517, 74] width 1016 height 34
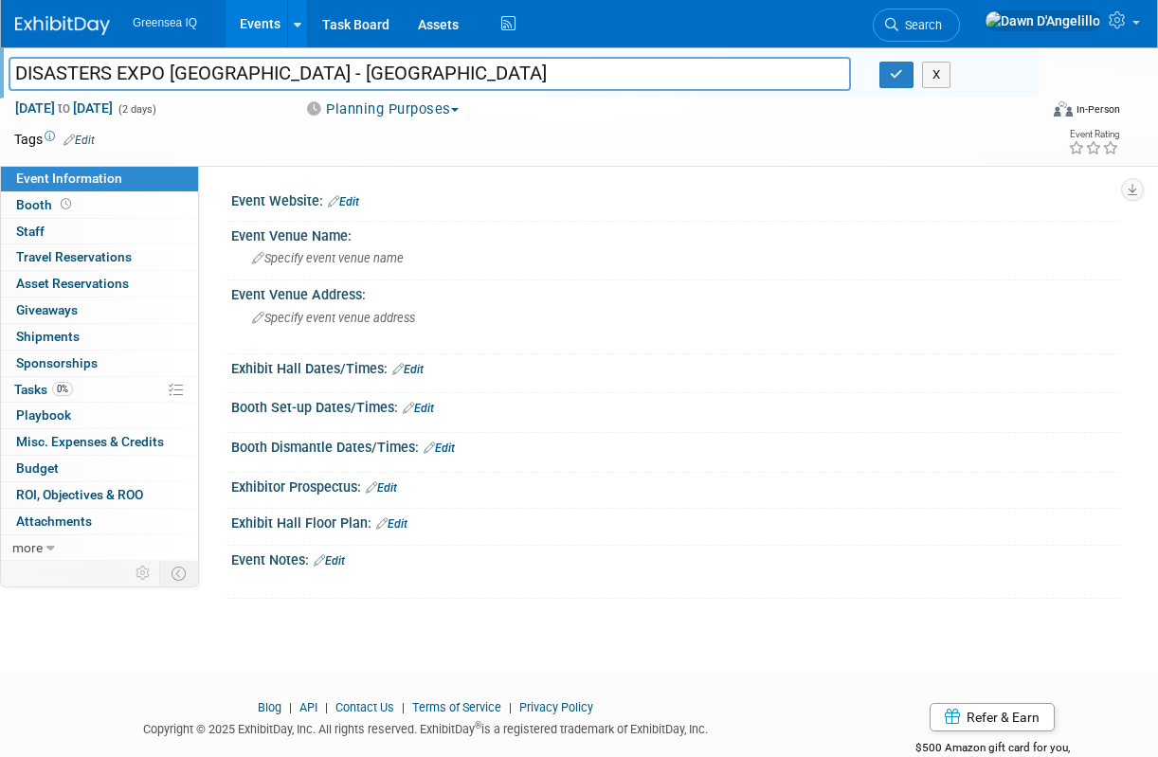
drag, startPoint x: 292, startPoint y: 73, endPoint x: -26, endPoint y: 68, distance: 317.4
click at [0, 68] on html "Greensea IQ Events Add Event Bulk Upload Events Shareable Event Boards Recently…" at bounding box center [579, 378] width 1158 height 757
click at [114, 105] on span "Mar 4, 2026 to Mar 5, 2026" at bounding box center [63, 107] width 99 height 17
select select "2"
click at [527, 247] on div "Specify event venue name" at bounding box center [675, 257] width 860 height 29
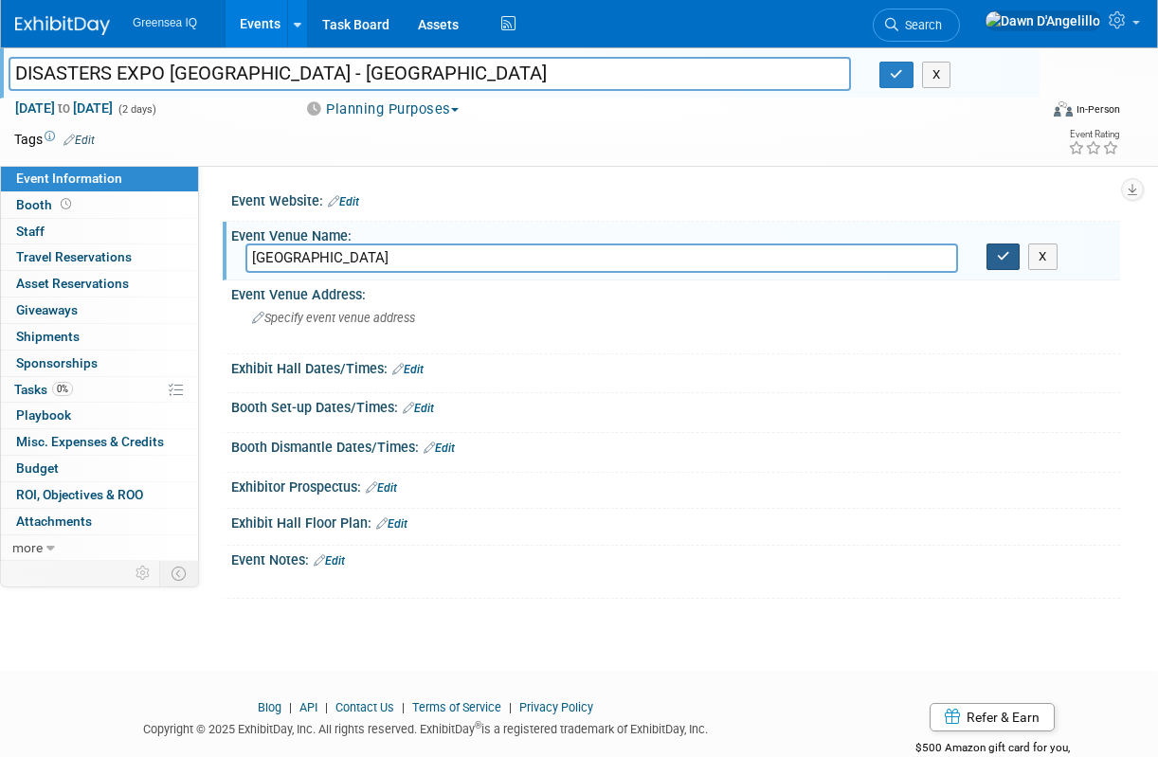
type input "Miami Convention Center"
click at [1007, 251] on icon "button" at bounding box center [1003, 256] width 13 height 12
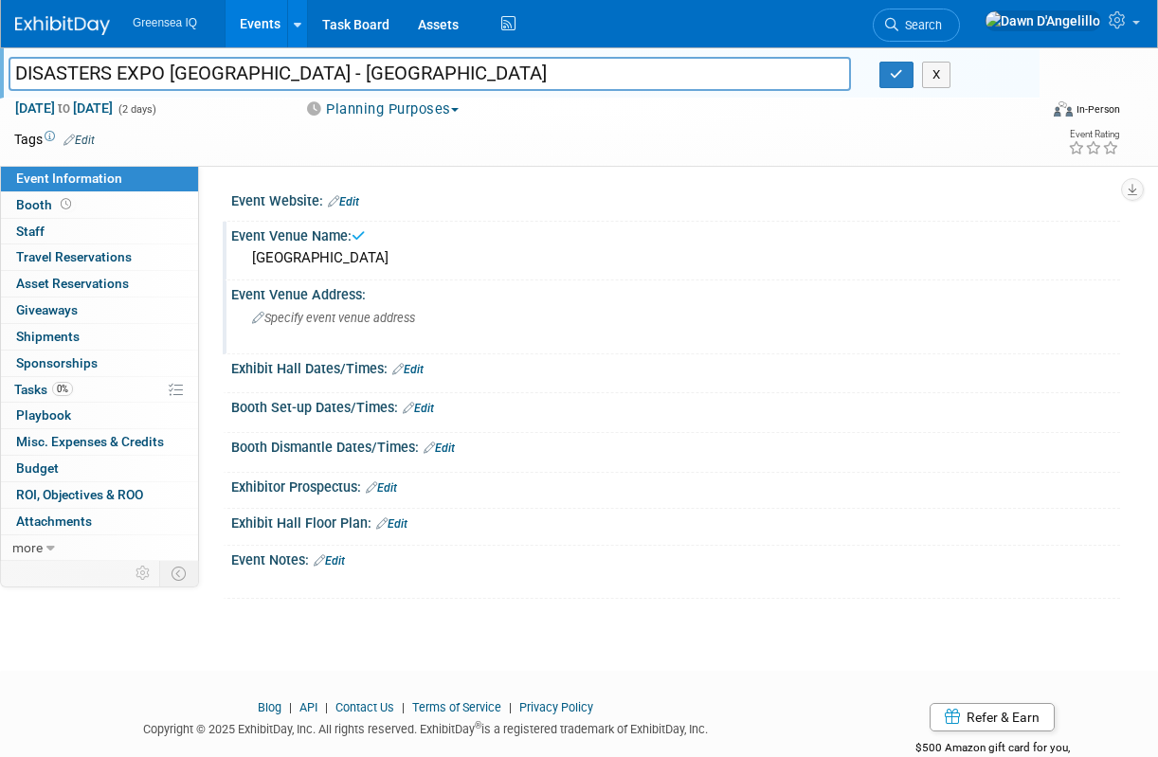
click at [372, 321] on span "Specify event venue address" at bounding box center [333, 318] width 163 height 14
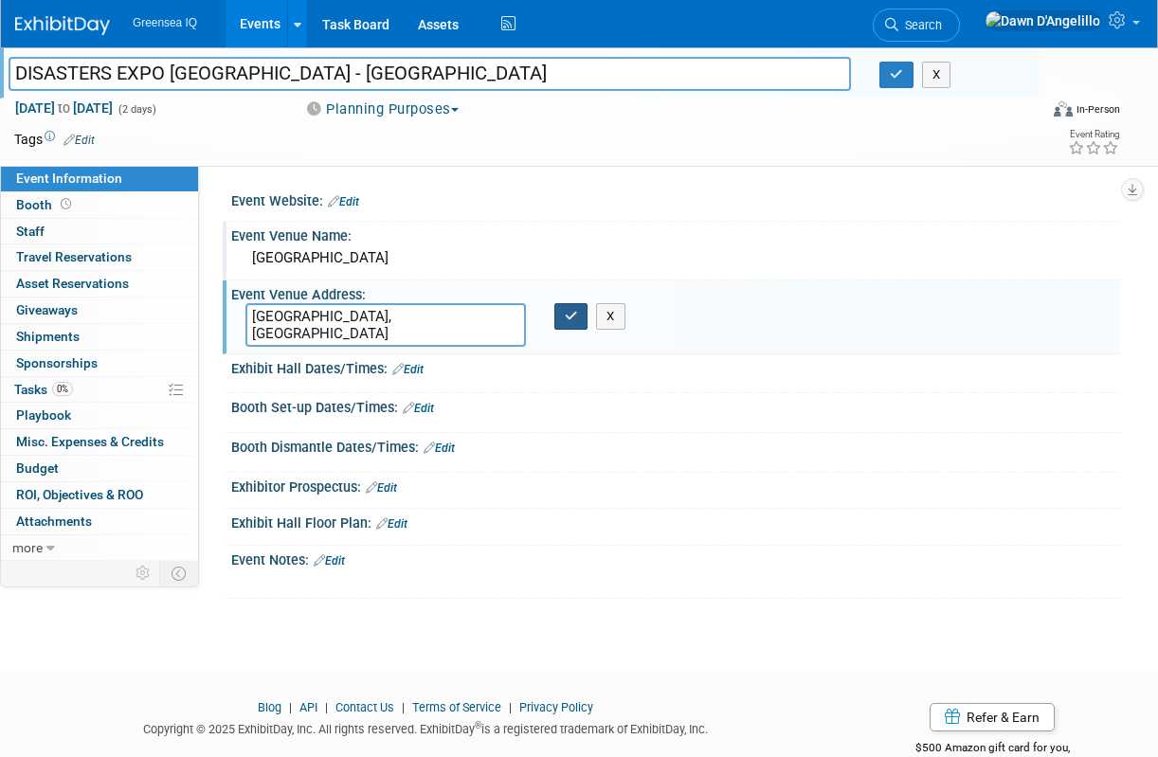
type textarea "[GEOGRAPHIC_DATA], [GEOGRAPHIC_DATA]"
click at [569, 318] on icon "button" at bounding box center [571, 316] width 13 height 12
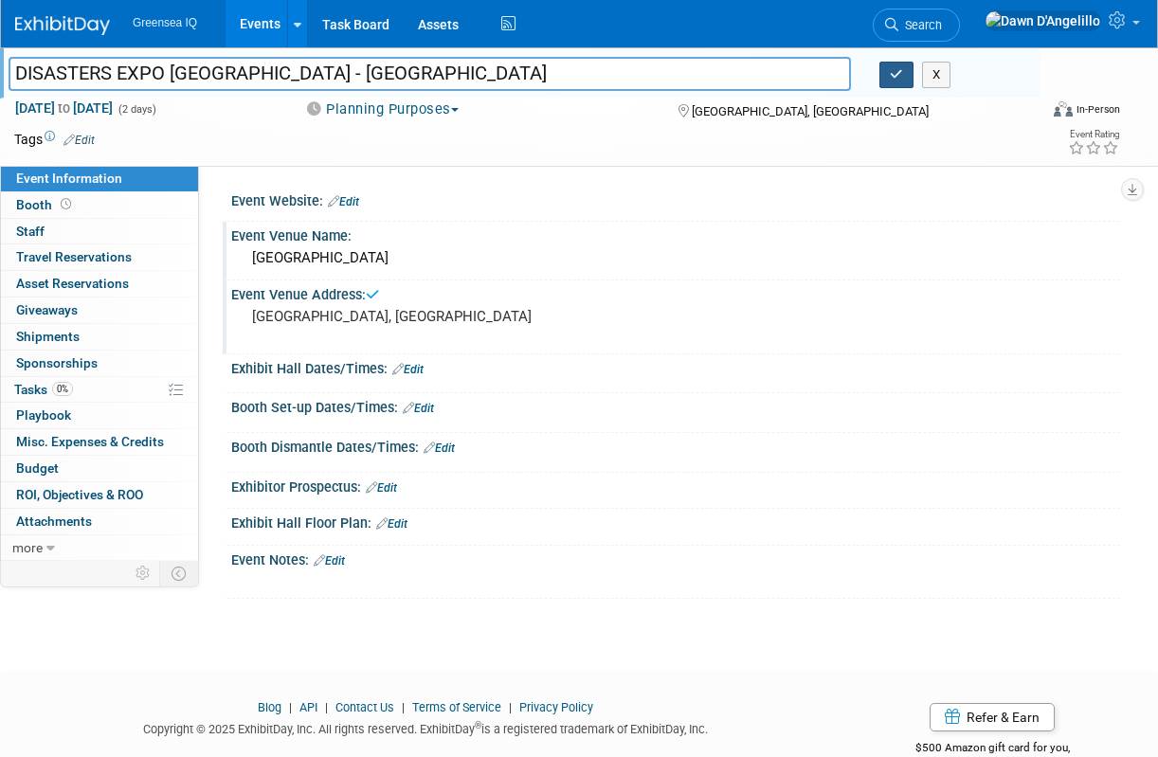
click at [897, 73] on icon "button" at bounding box center [896, 74] width 13 height 12
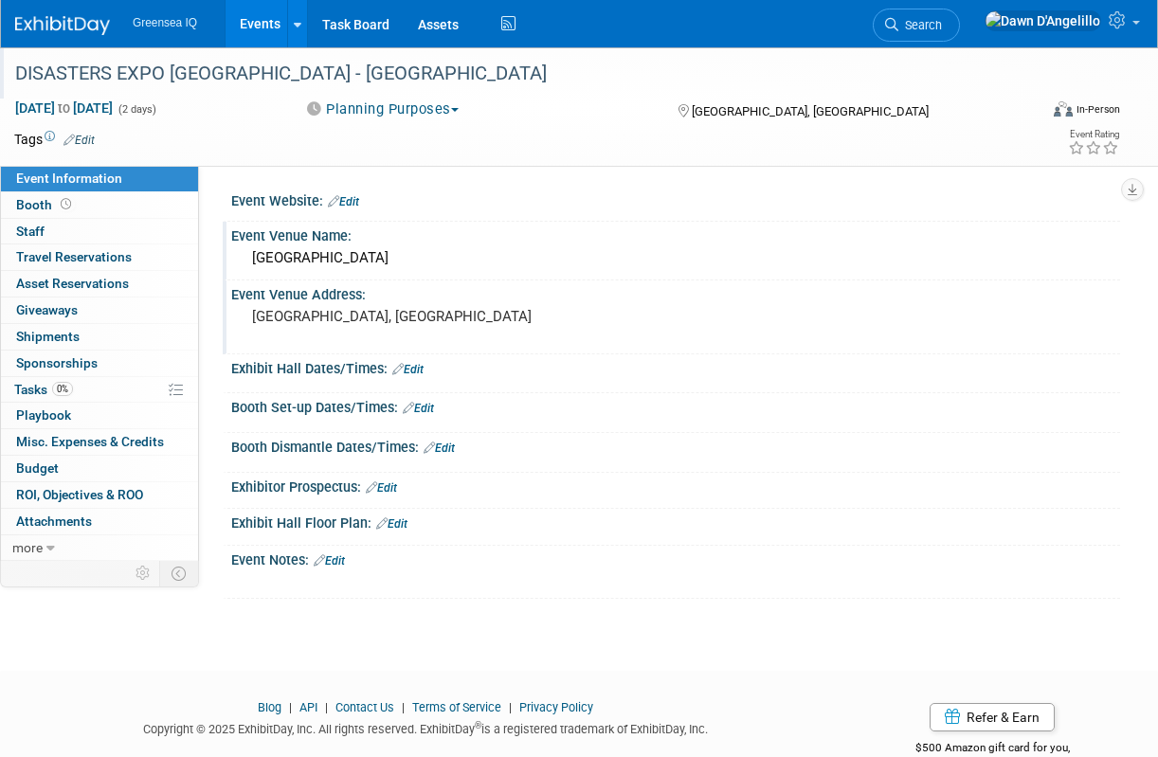
click at [262, 20] on link "Events" at bounding box center [259, 23] width 69 height 47
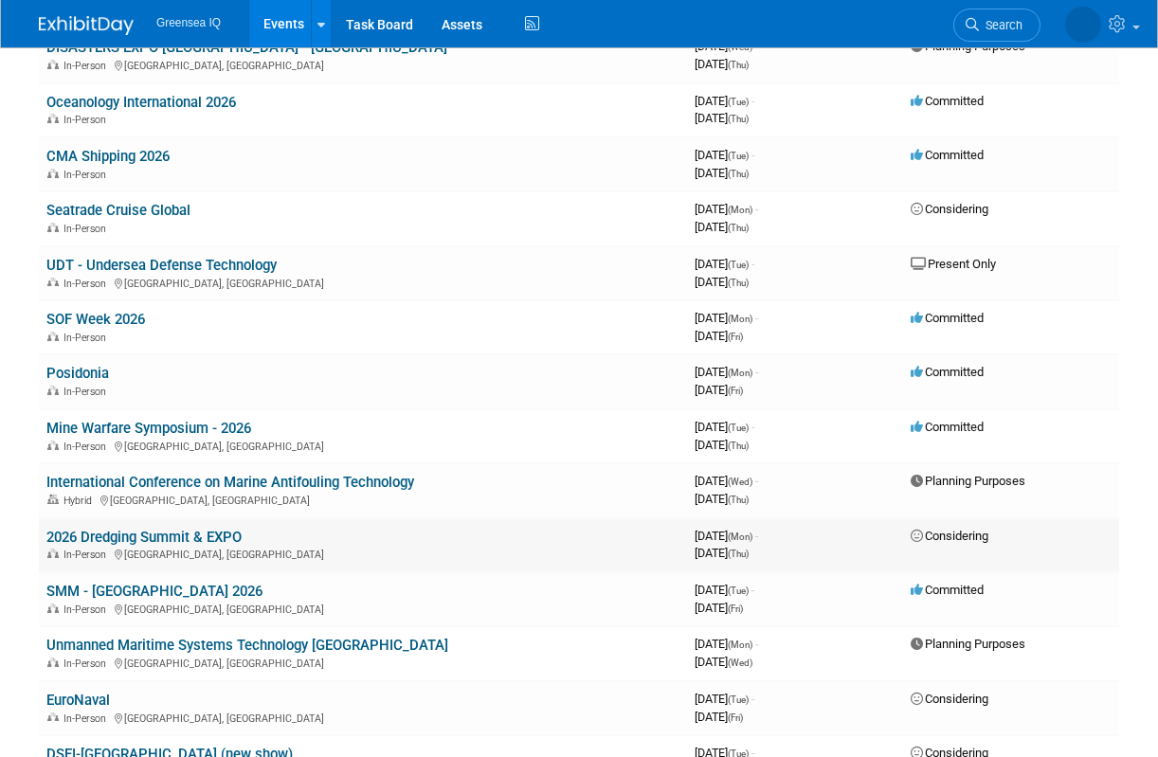
scroll to position [700, 0]
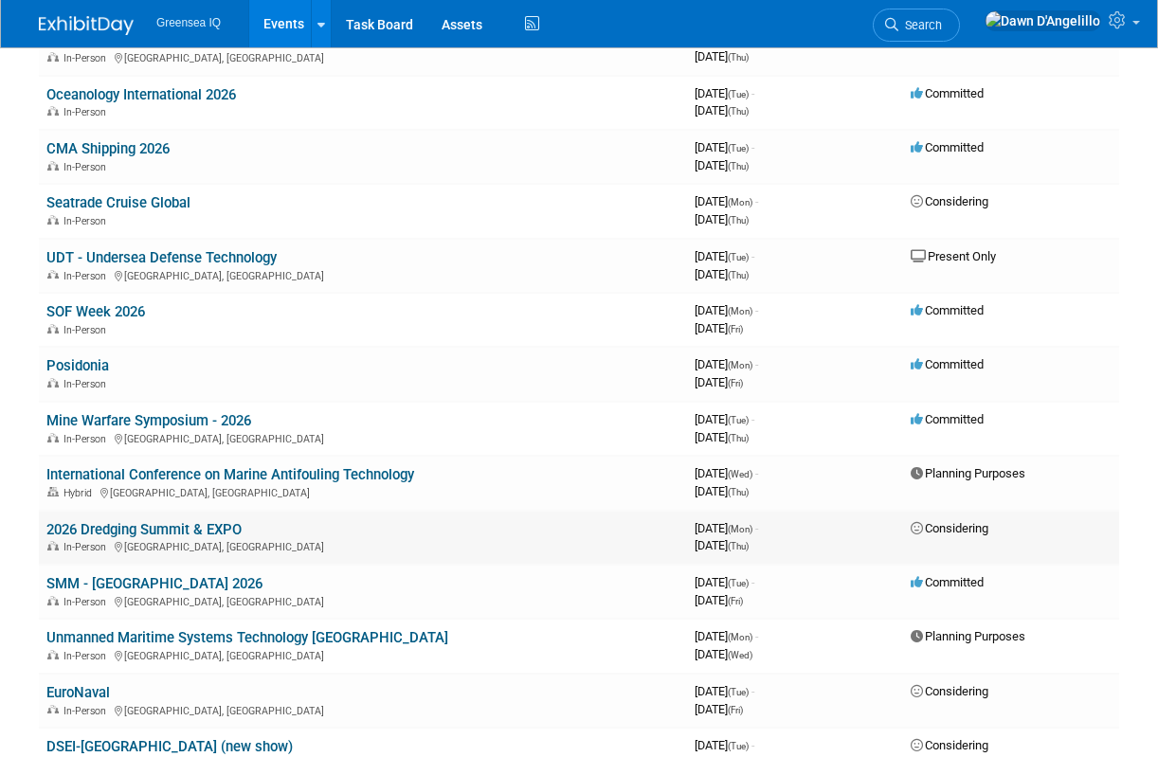
click at [177, 530] on link "2026 Dredging Summit & EXPO" at bounding box center [143, 529] width 195 height 17
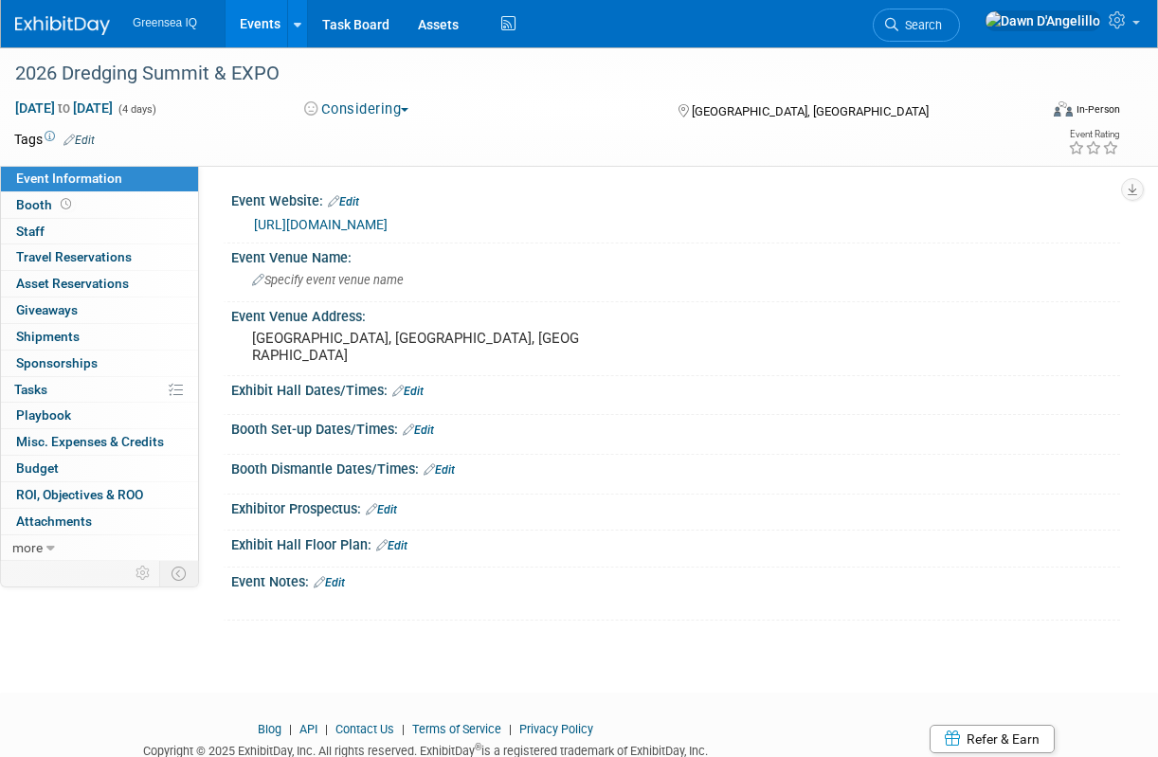
click at [394, 105] on button "Considering" at bounding box center [356, 109] width 118 height 20
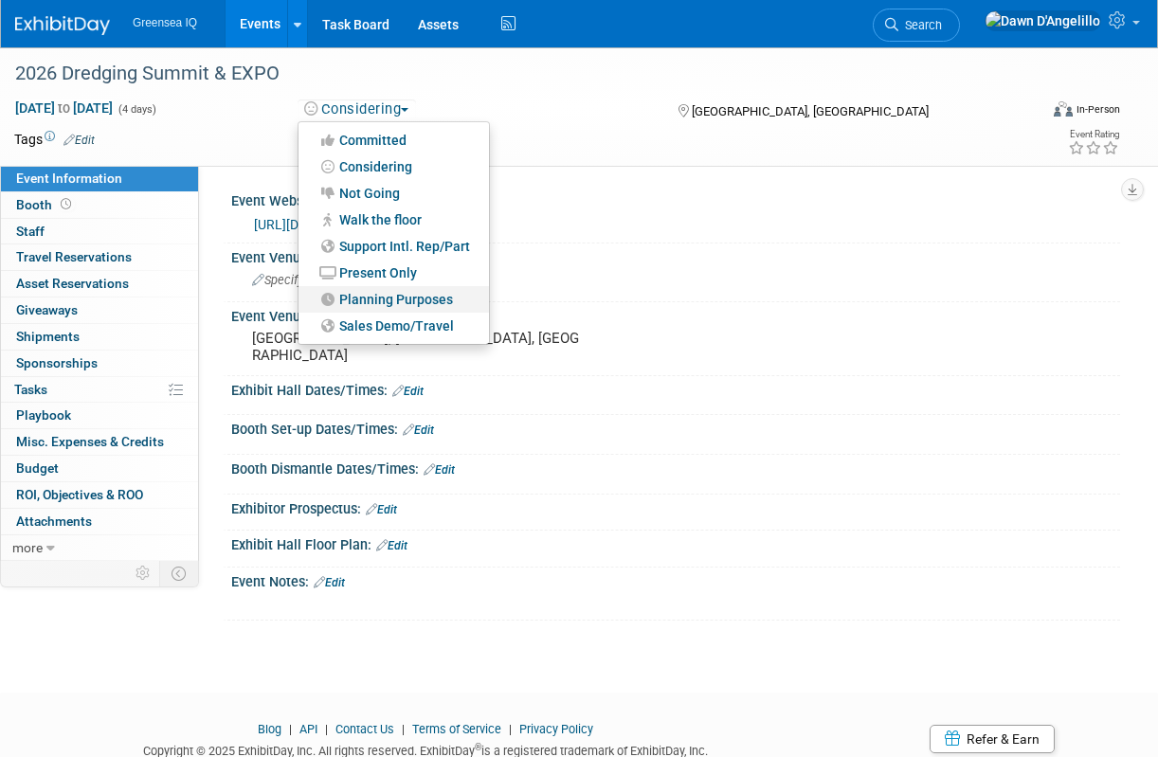
click at [384, 296] on link "Planning Purposes" at bounding box center [393, 299] width 190 height 27
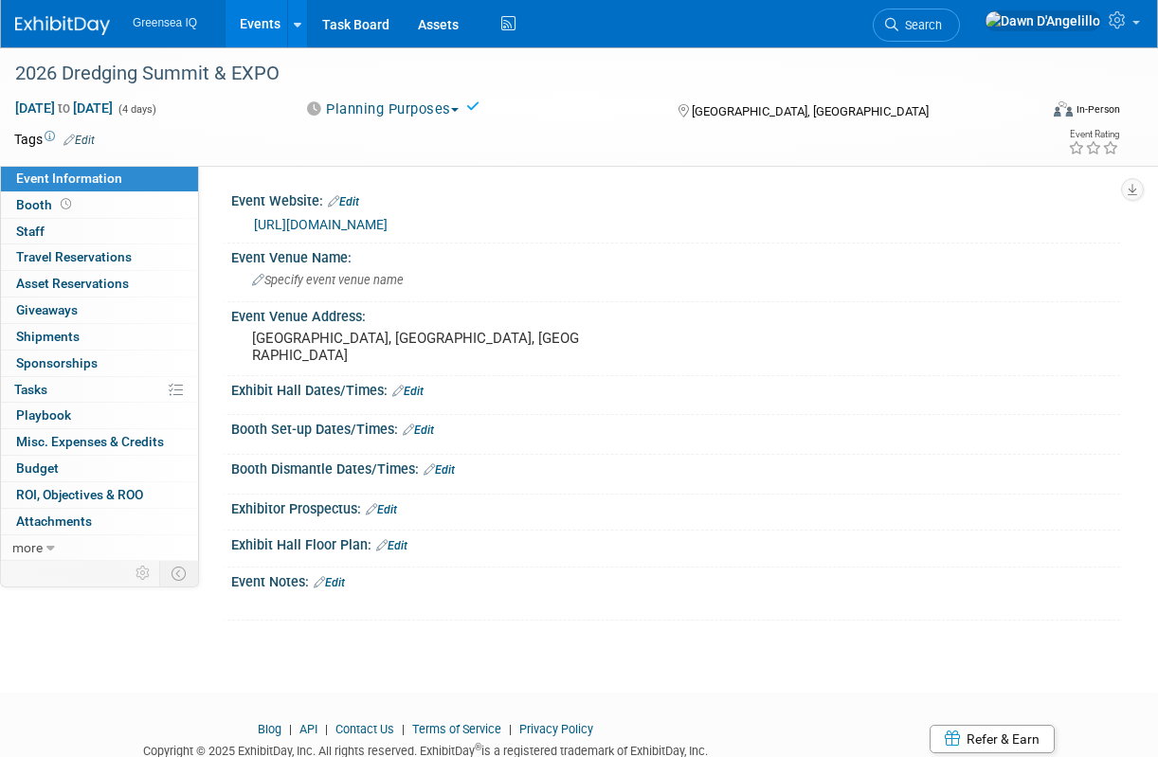
click at [264, 21] on link "Events" at bounding box center [259, 23] width 69 height 47
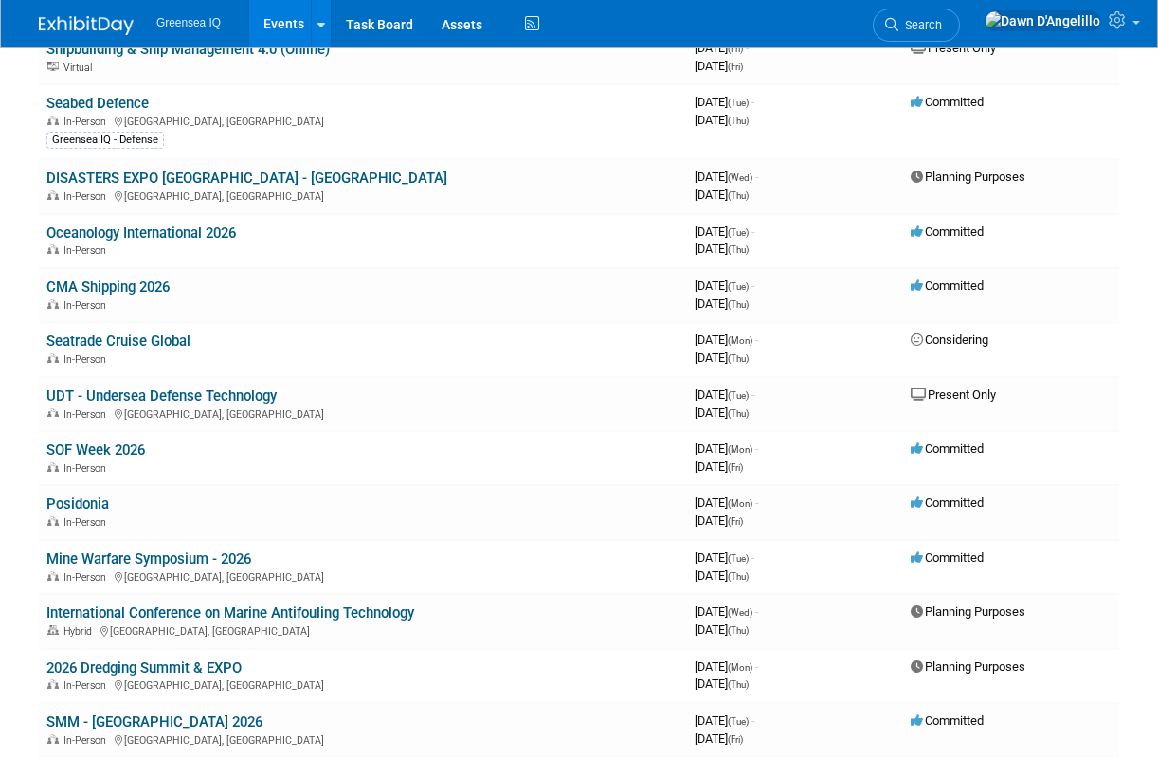
scroll to position [575, 0]
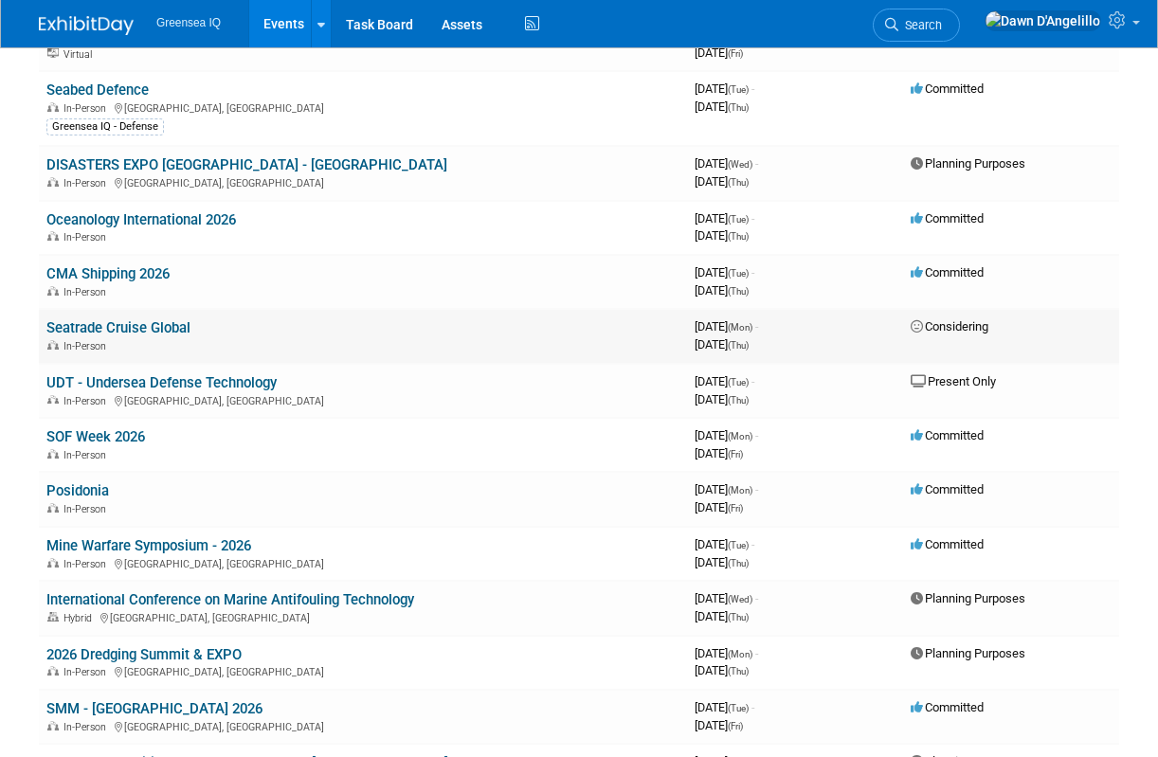
click at [173, 327] on link "Seatrade Cruise Global" at bounding box center [118, 327] width 144 height 17
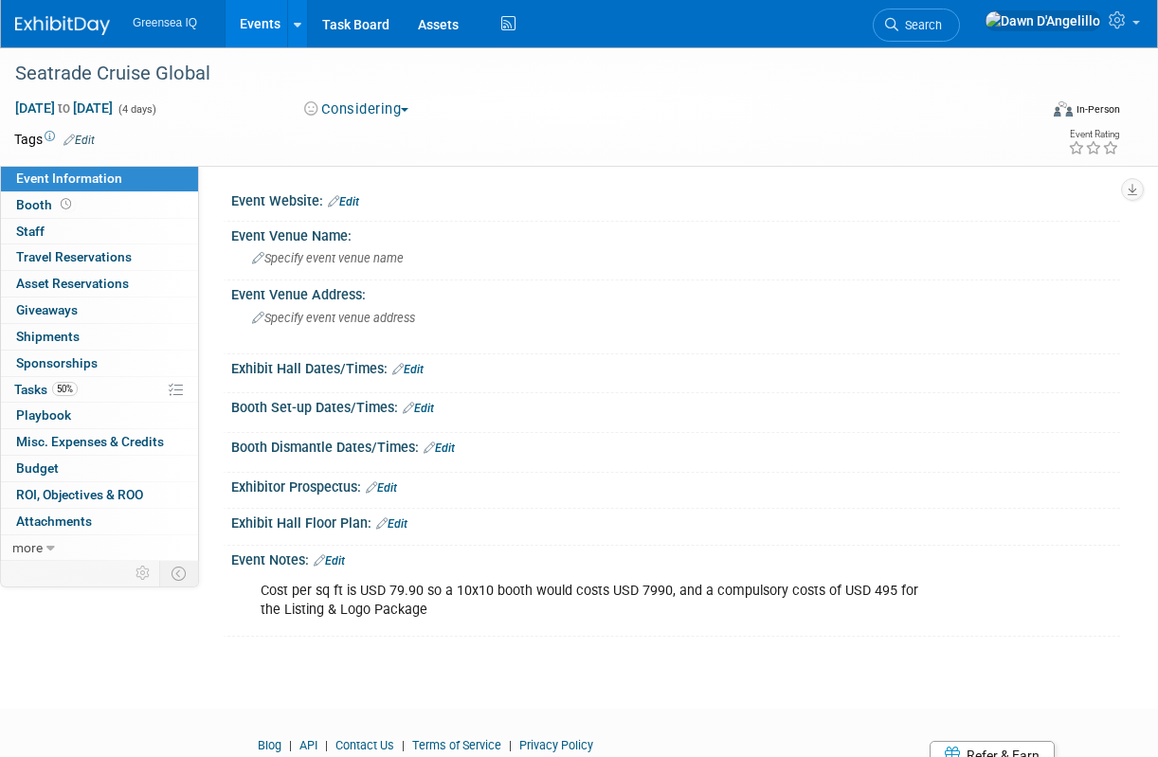
click at [368, 111] on button "Considering" at bounding box center [356, 109] width 118 height 20
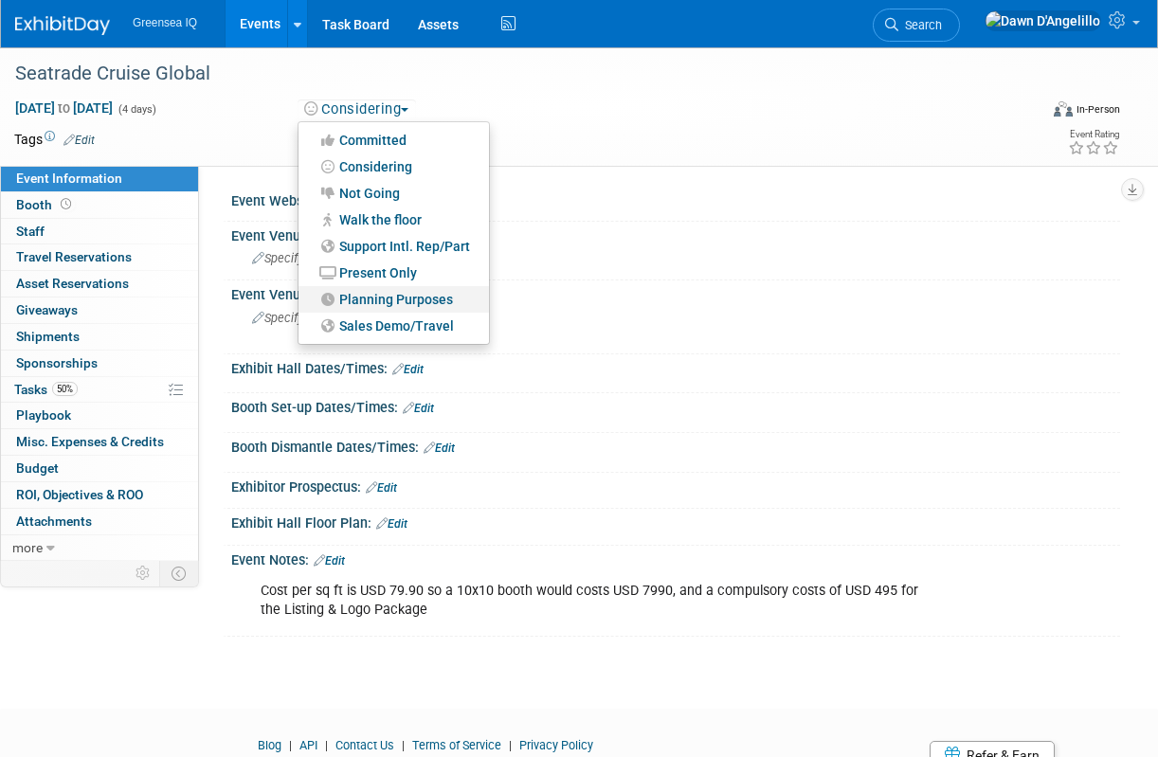
click at [381, 296] on link "Planning Purposes" at bounding box center [393, 299] width 190 height 27
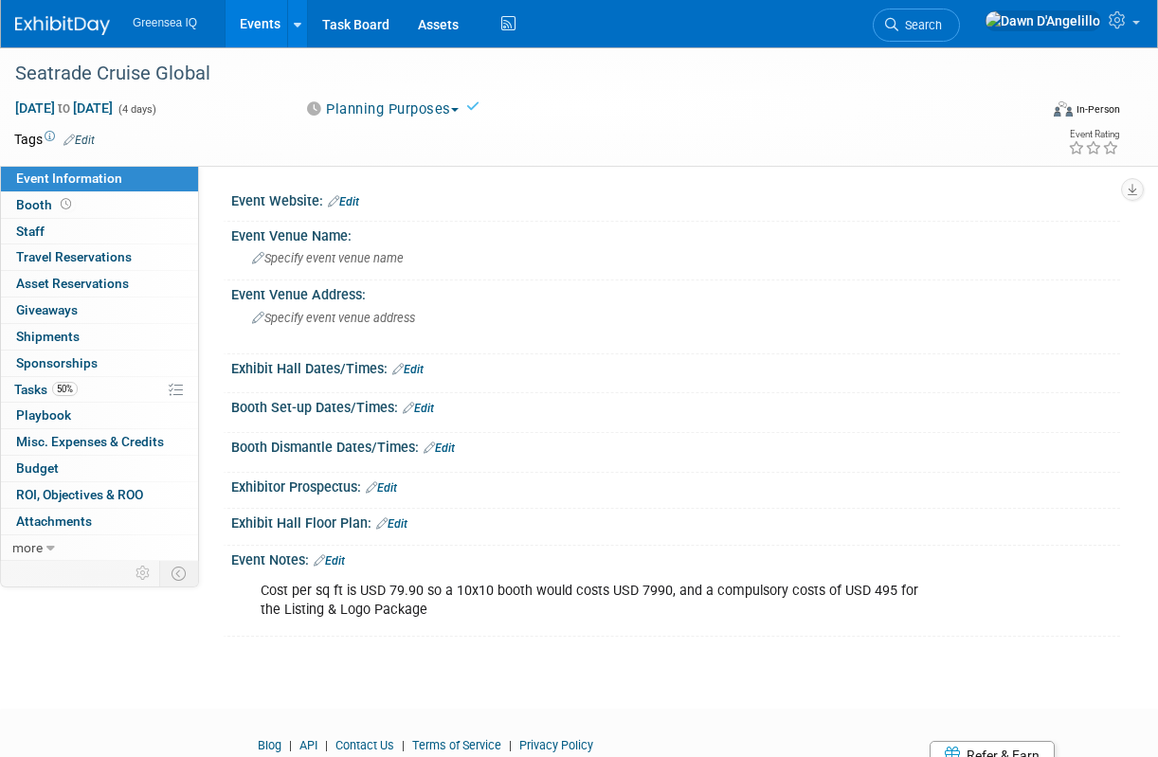
click at [260, 21] on link "Events" at bounding box center [259, 23] width 69 height 47
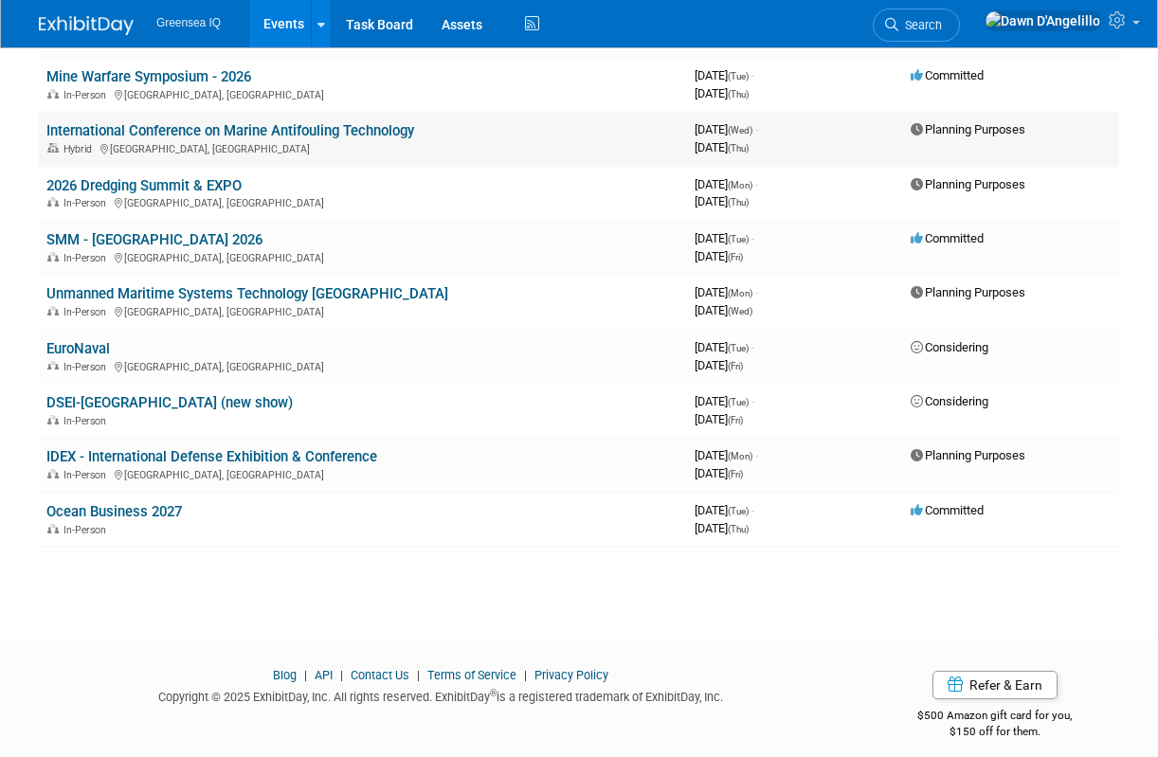
scroll to position [1058, 0]
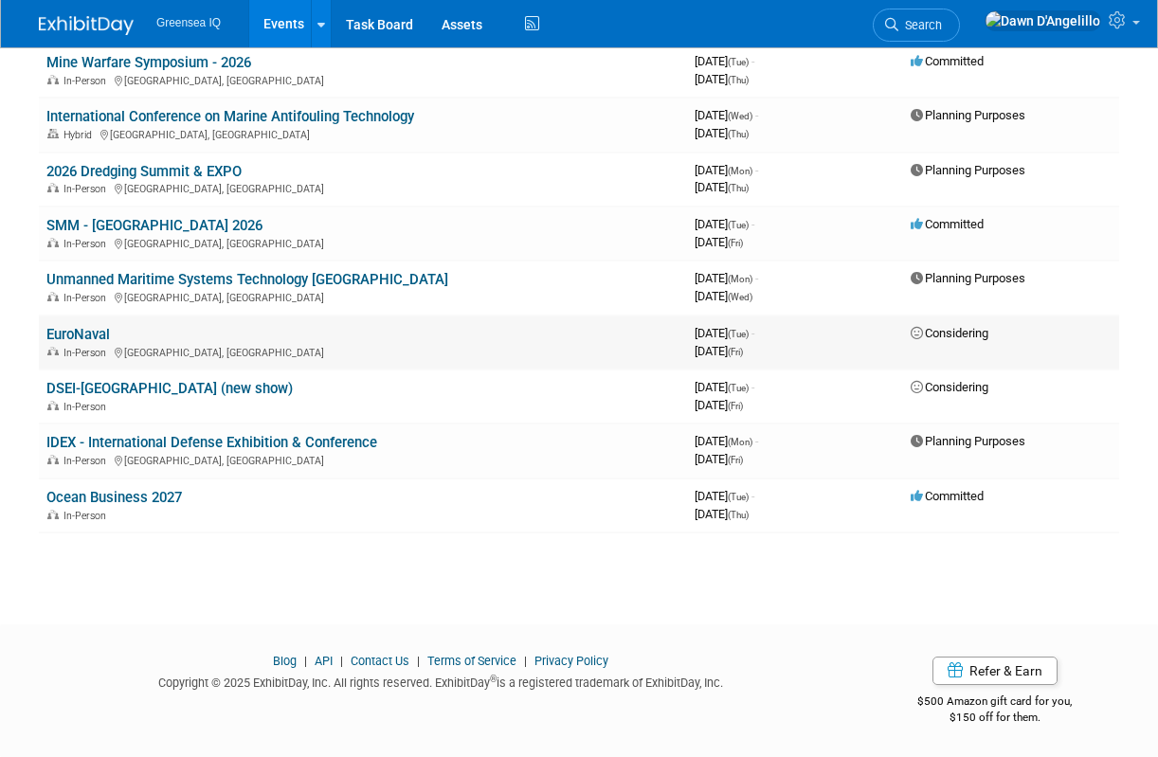
click at [87, 337] on link "EuroNaval" at bounding box center [77, 334] width 63 height 17
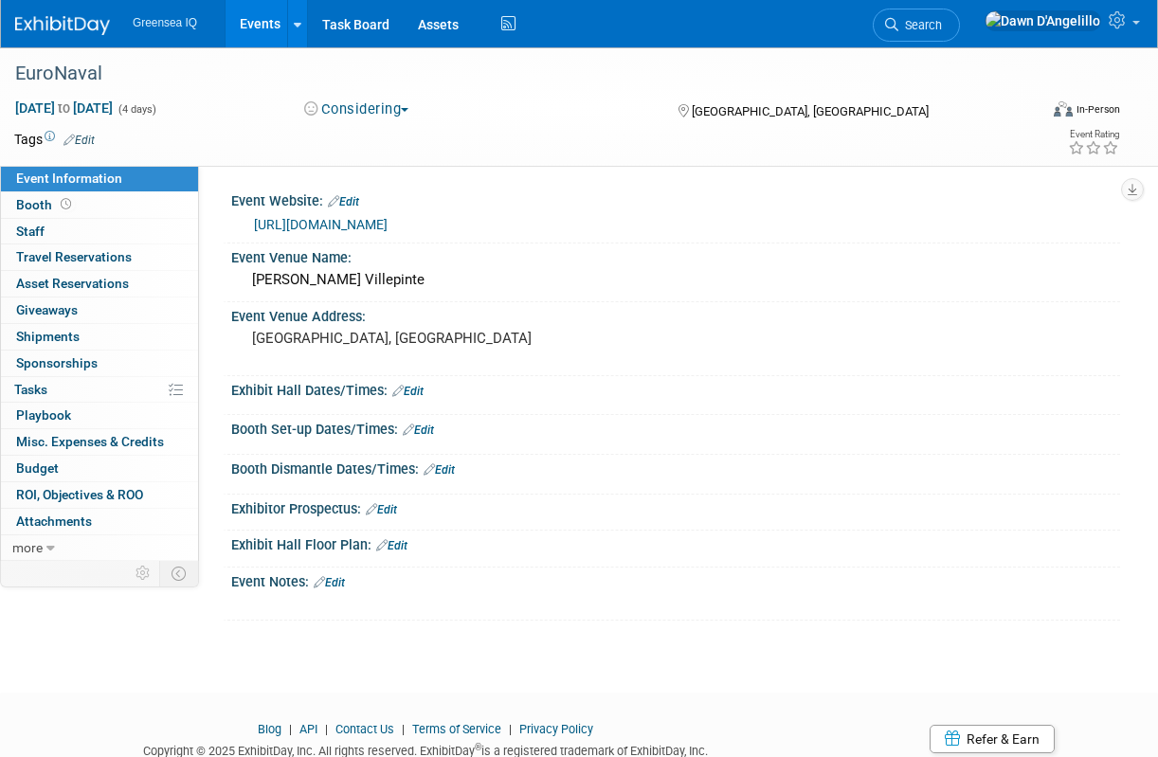
click at [396, 113] on button "Considering" at bounding box center [356, 109] width 118 height 20
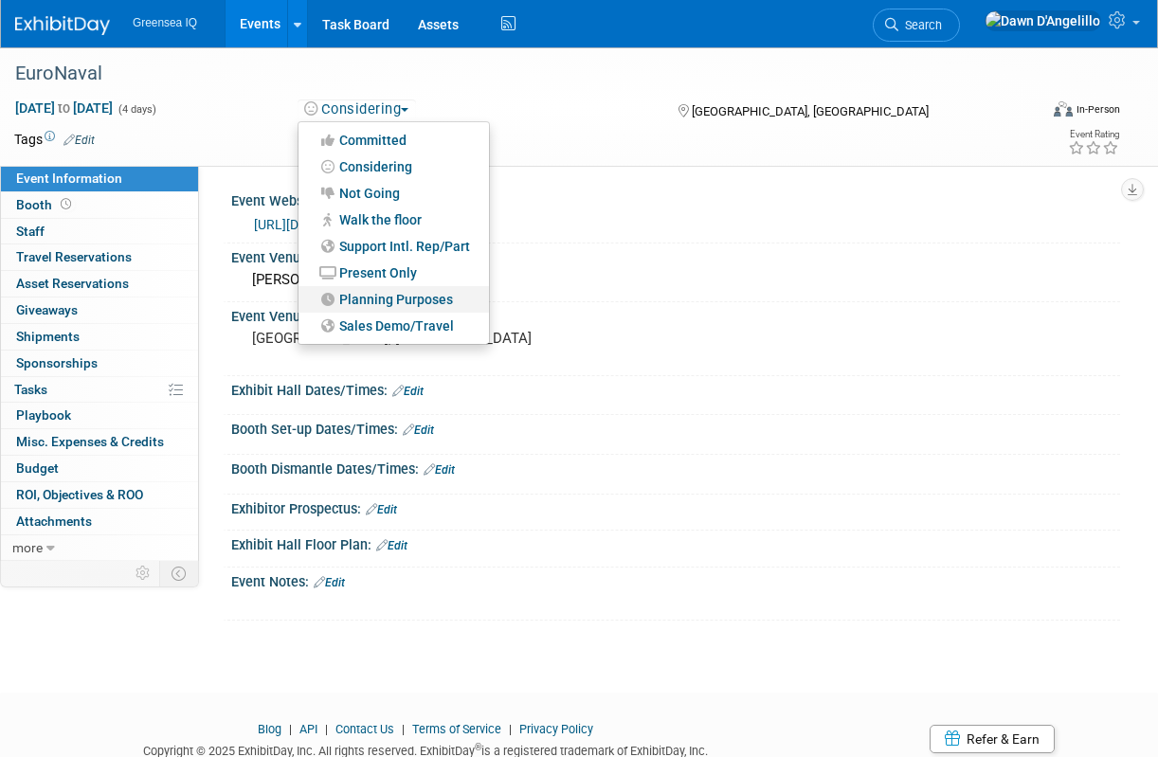
click at [372, 302] on link "Planning Purposes" at bounding box center [393, 299] width 190 height 27
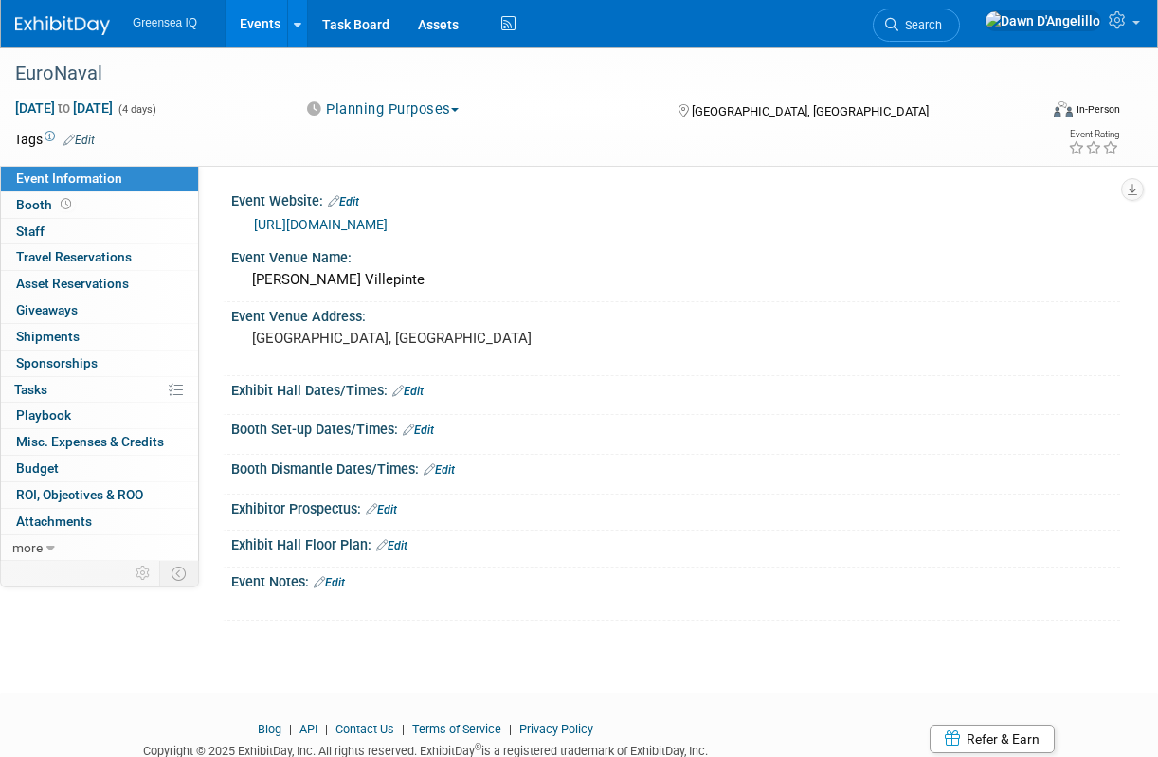
click at [259, 23] on link "Events" at bounding box center [259, 23] width 69 height 47
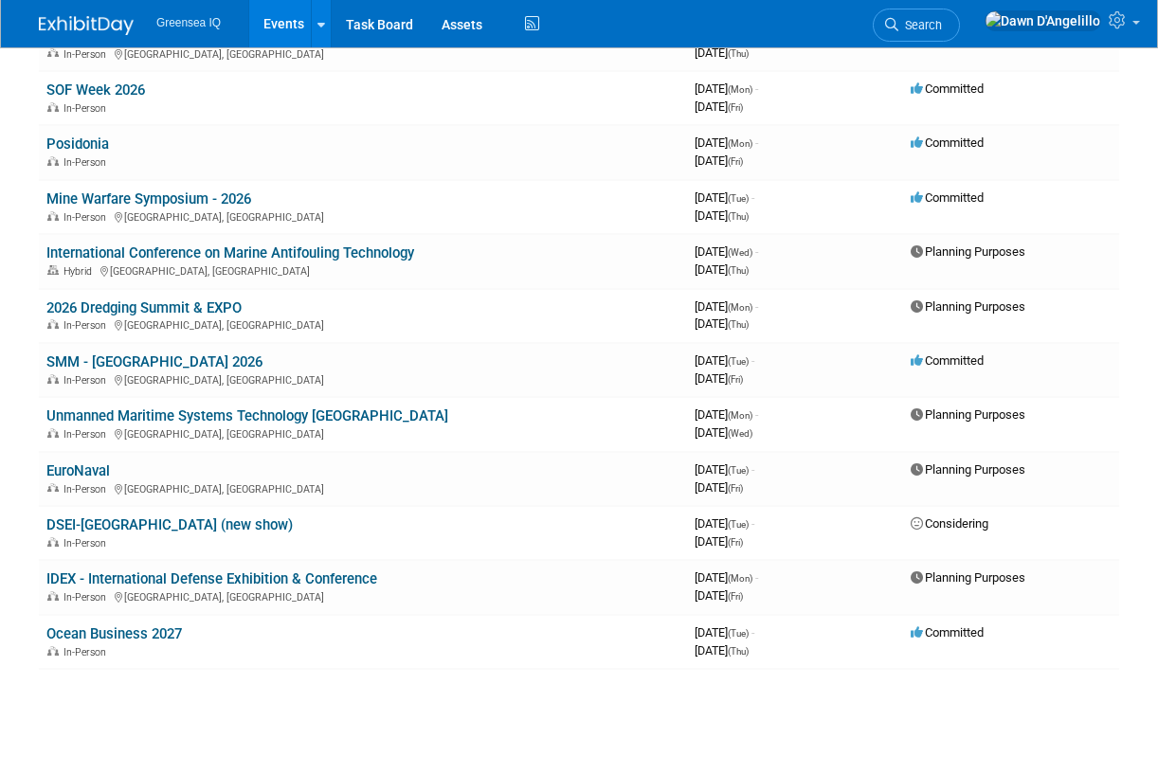
scroll to position [932, 0]
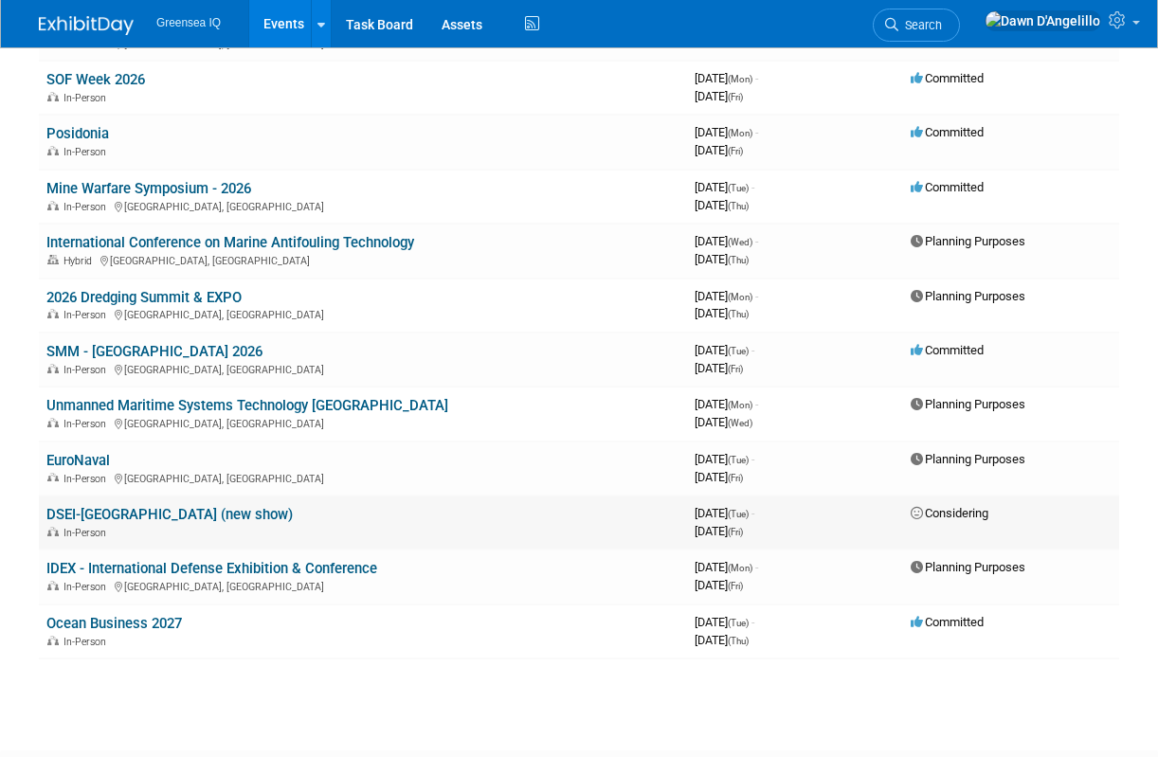
click at [207, 513] on link "DSEI-[GEOGRAPHIC_DATA] (new show)" at bounding box center [169, 514] width 246 height 17
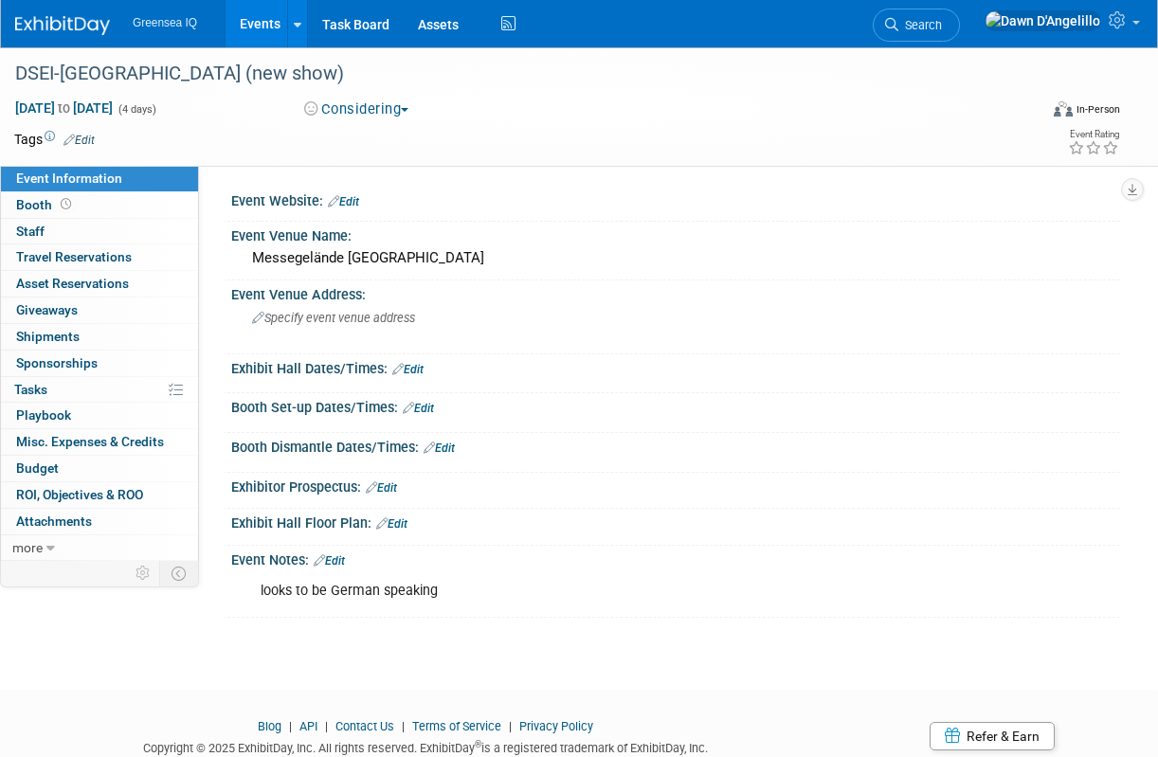
click at [357, 108] on button "Considering" at bounding box center [356, 109] width 118 height 20
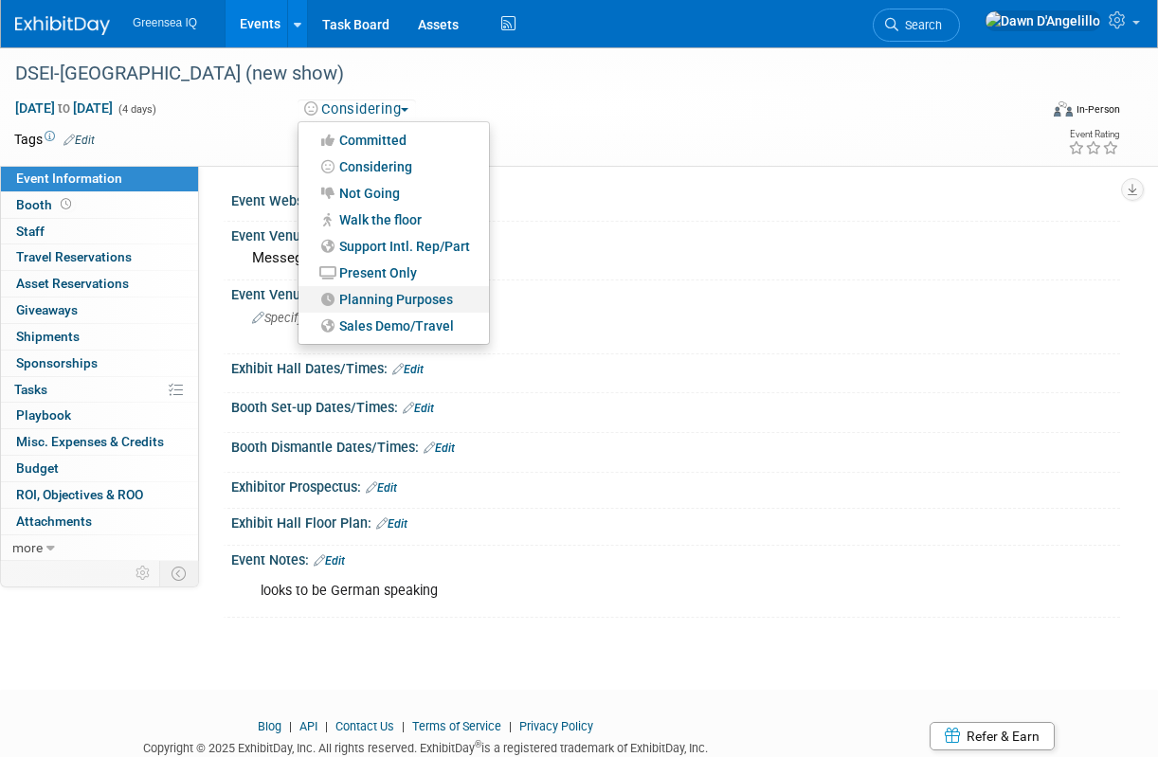
click at [370, 297] on link "Planning Purposes" at bounding box center [393, 299] width 190 height 27
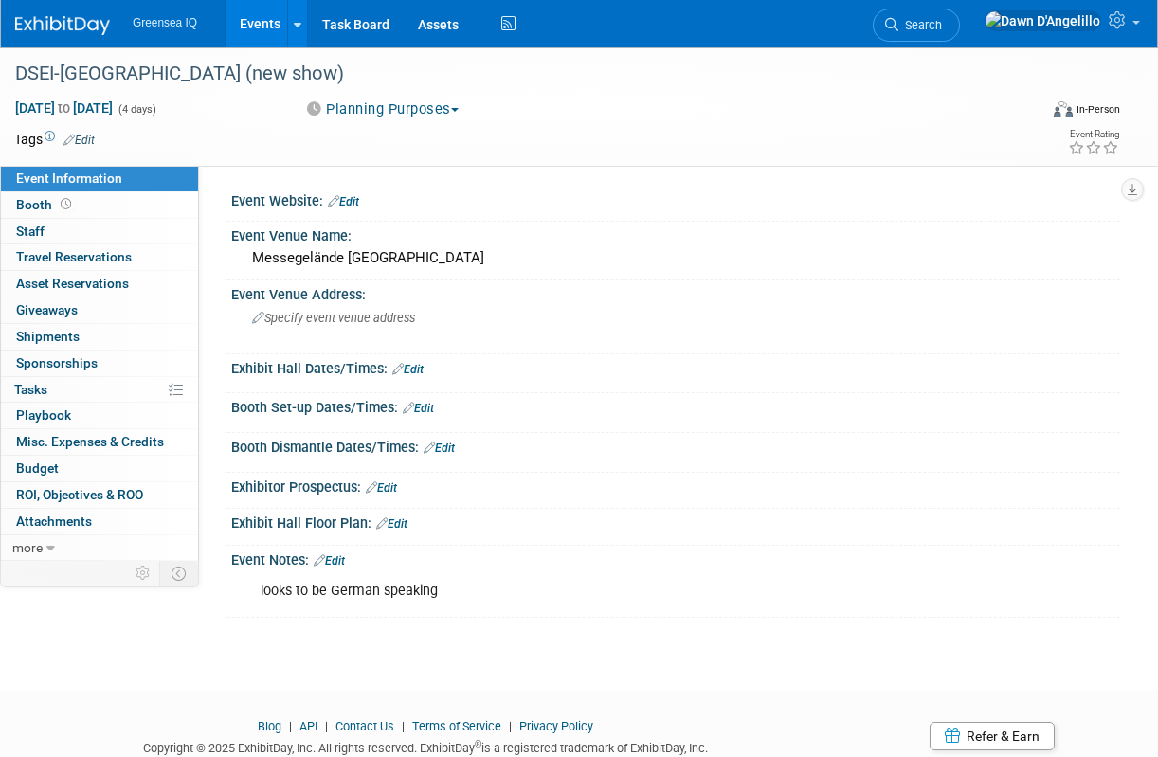
click at [271, 24] on link "Events" at bounding box center [259, 23] width 69 height 47
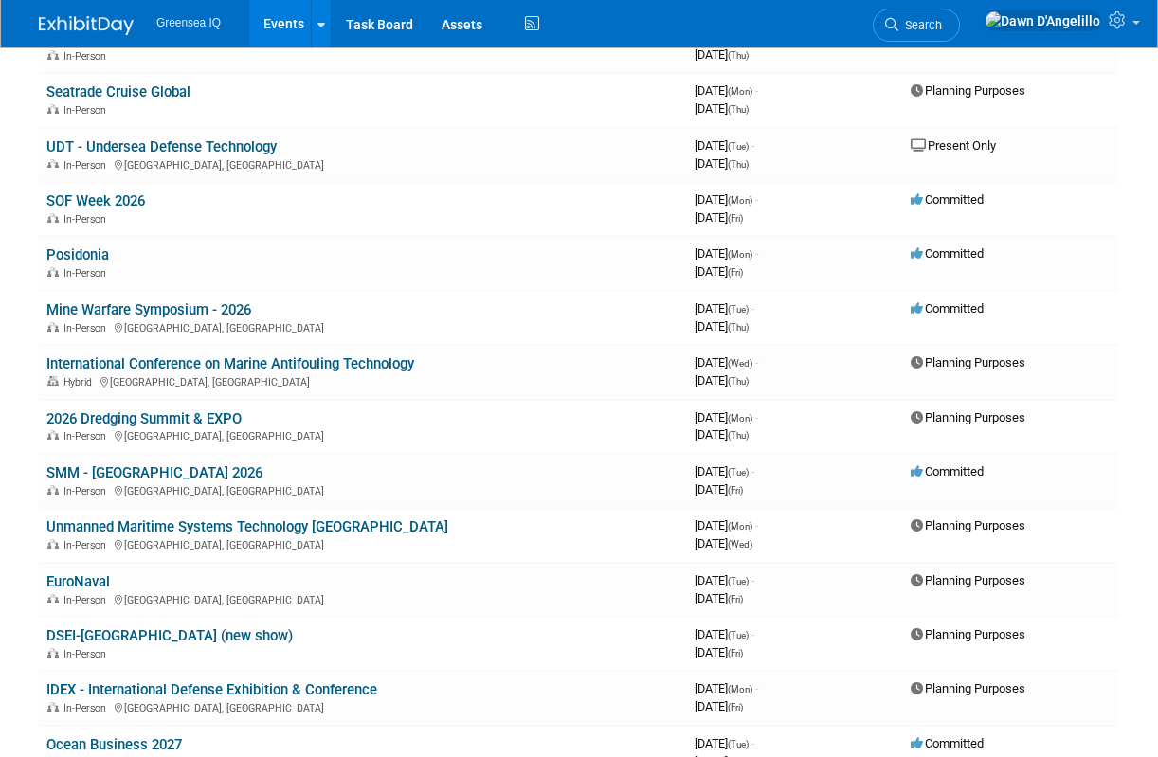
scroll to position [1058, 0]
